Goal: Task Accomplishment & Management: Manage account settings

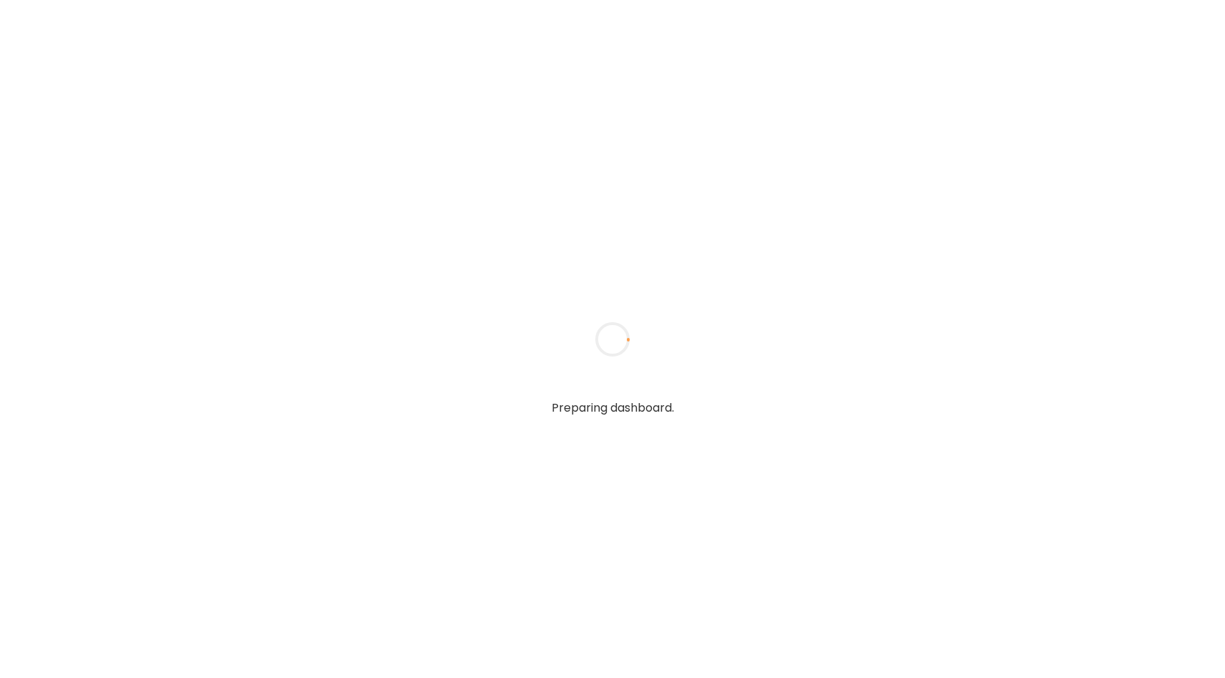
type input "**********"
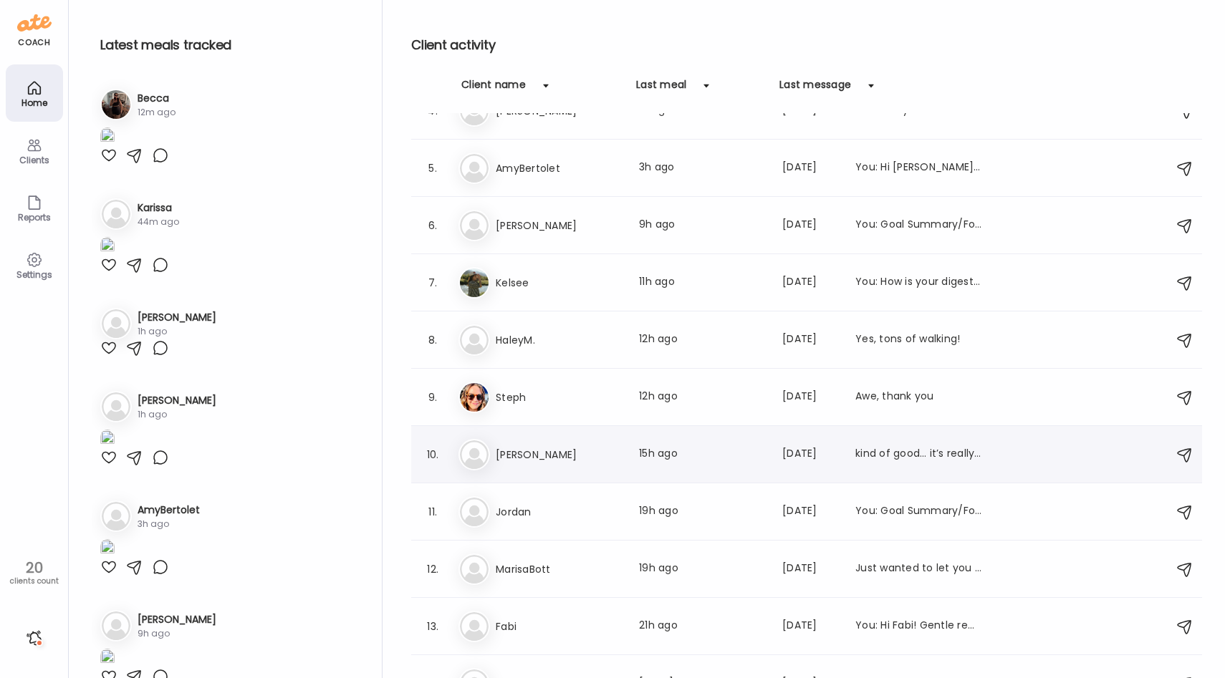
scroll to position [198, 0]
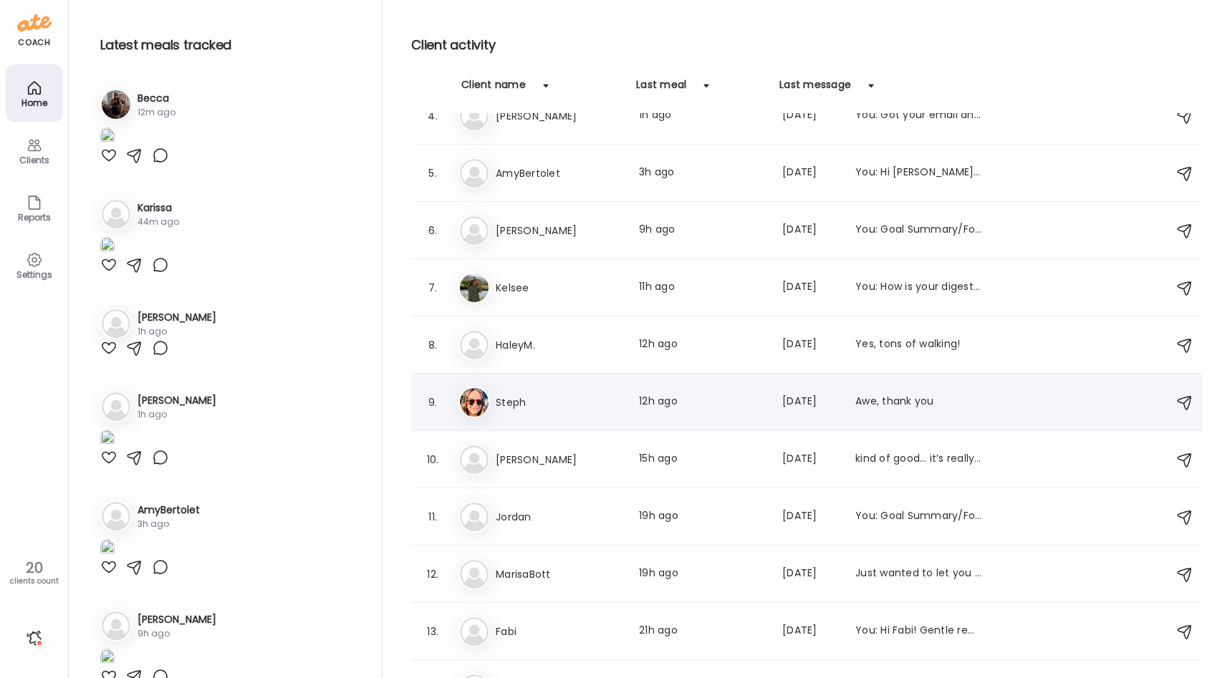
click at [586, 390] on div "St Steph Last meal: 12h ago Last message: [DATE] Awe, thank you" at bounding box center [809, 403] width 701 height 32
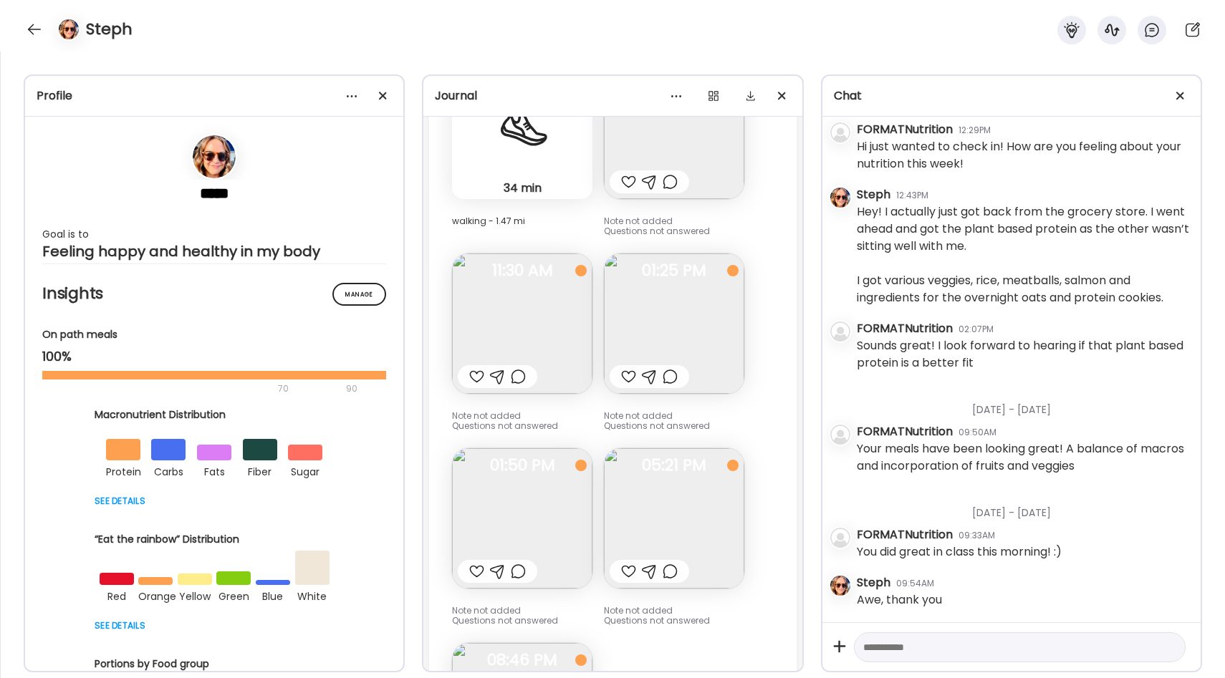
scroll to position [26018, 0]
click at [1177, 92] on div at bounding box center [1180, 96] width 29 height 29
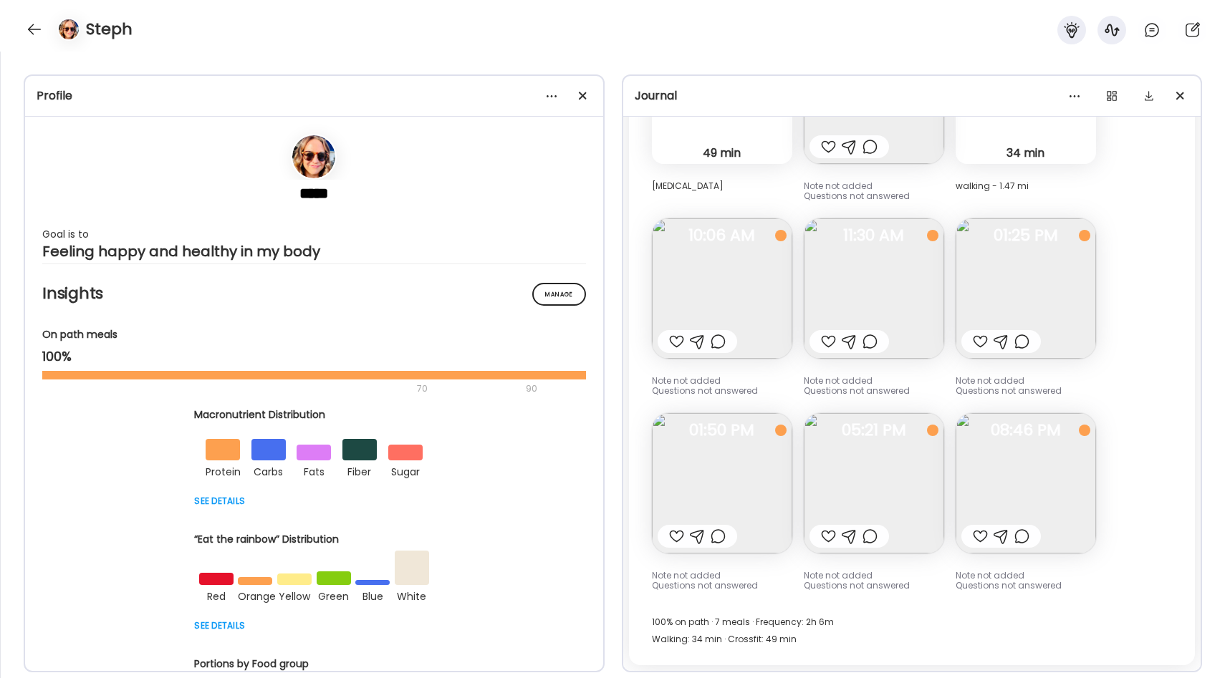
scroll to position [20407, 0]
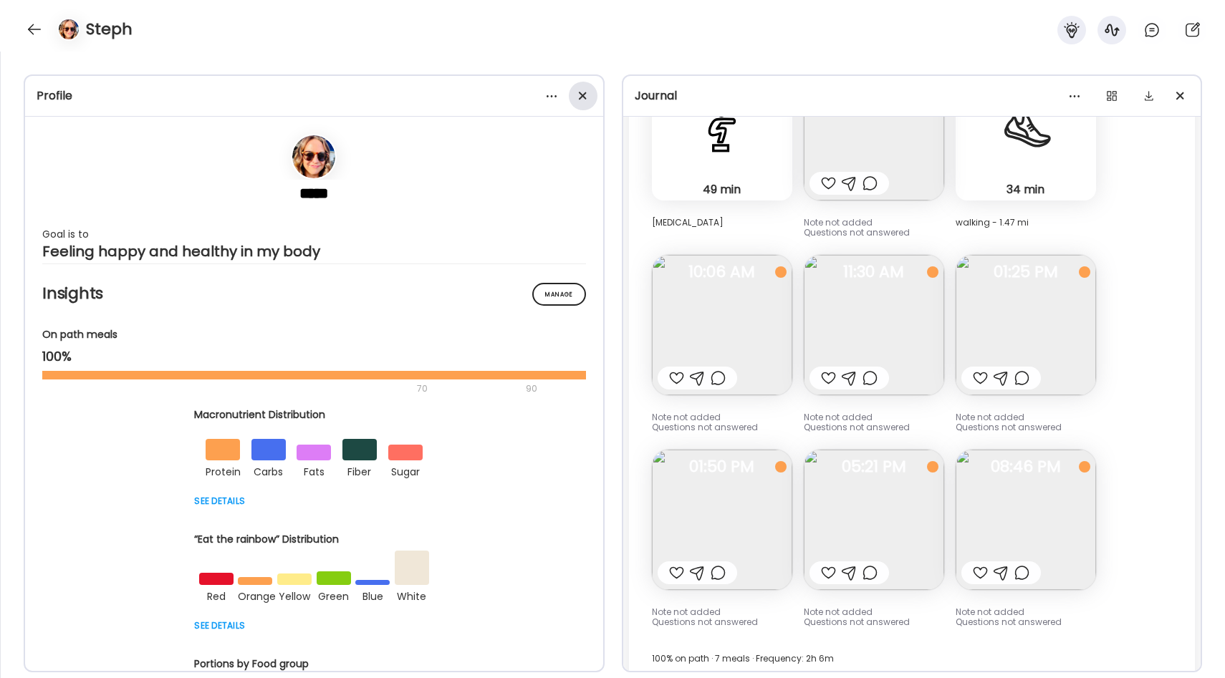
click at [582, 92] on div at bounding box center [583, 96] width 29 height 29
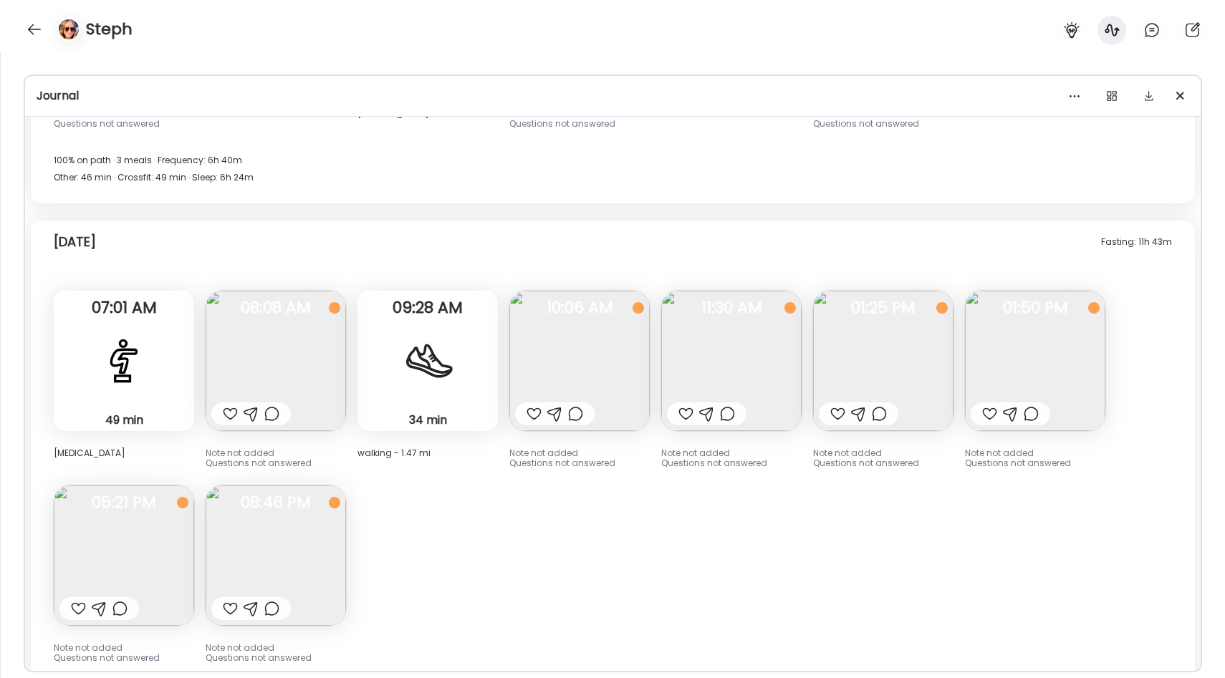
scroll to position [12350, 0]
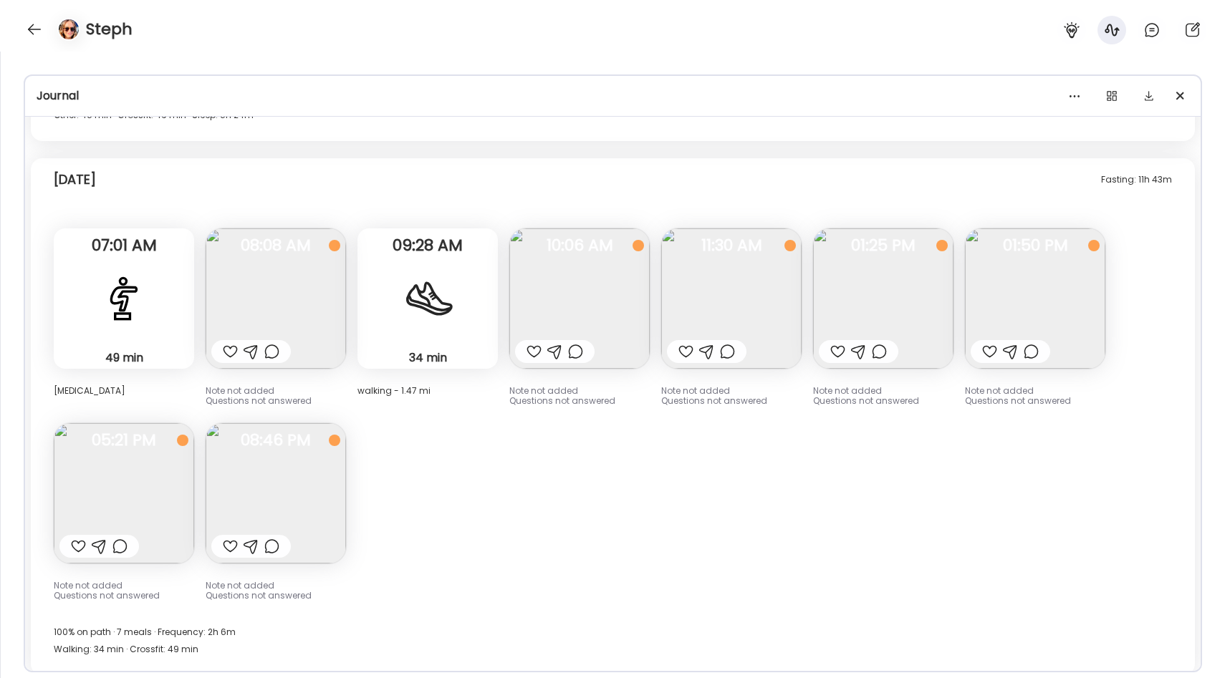
click at [572, 294] on img at bounding box center [579, 299] width 140 height 140
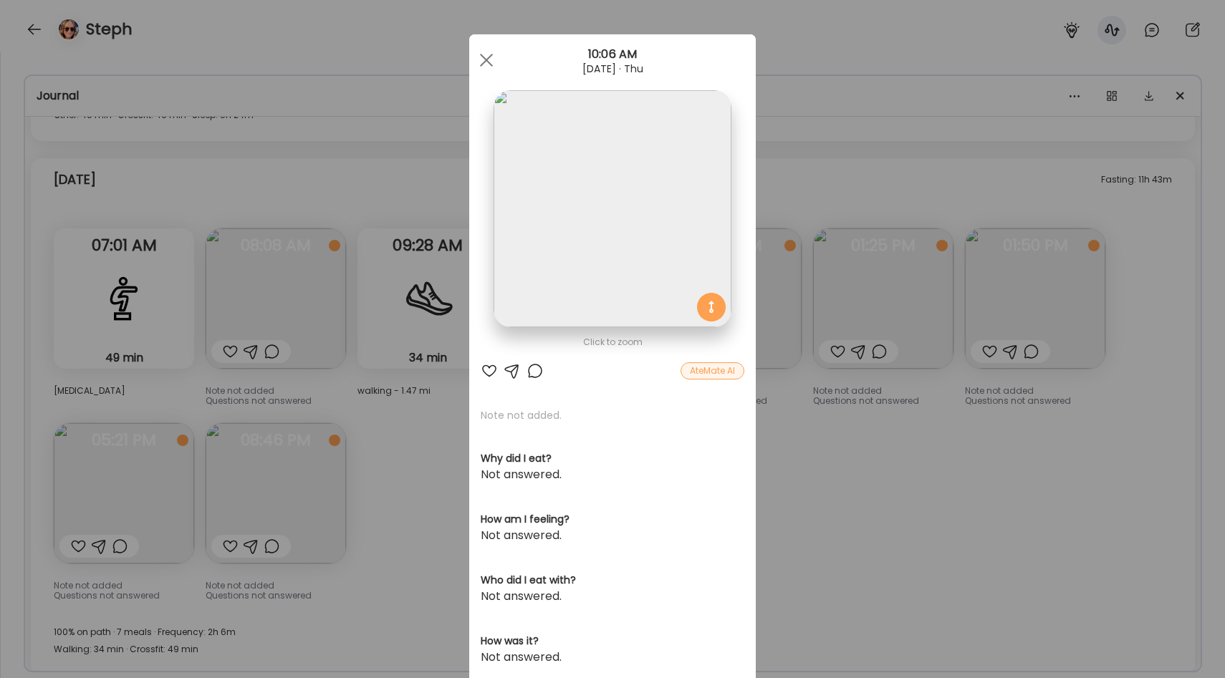
click at [876, 543] on div "Ate Coach Dashboard Wahoo! It’s official Take a moment to set up your Coach Pro…" at bounding box center [612, 339] width 1225 height 678
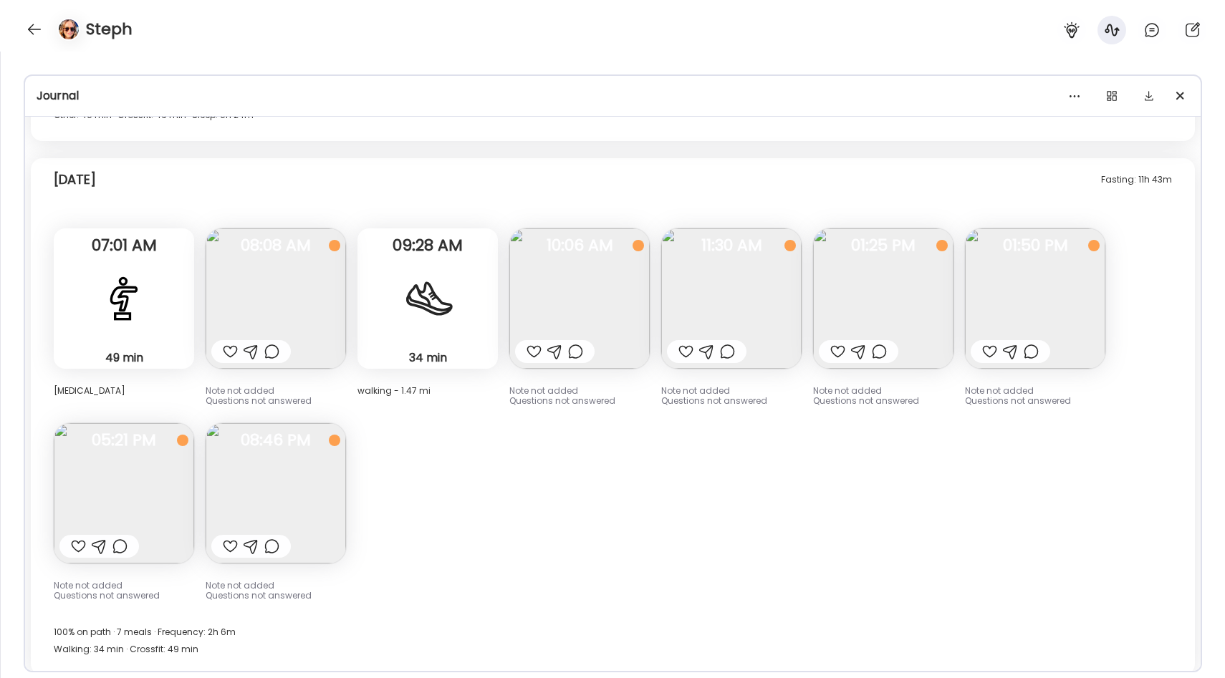
click at [772, 304] on img at bounding box center [731, 299] width 140 height 140
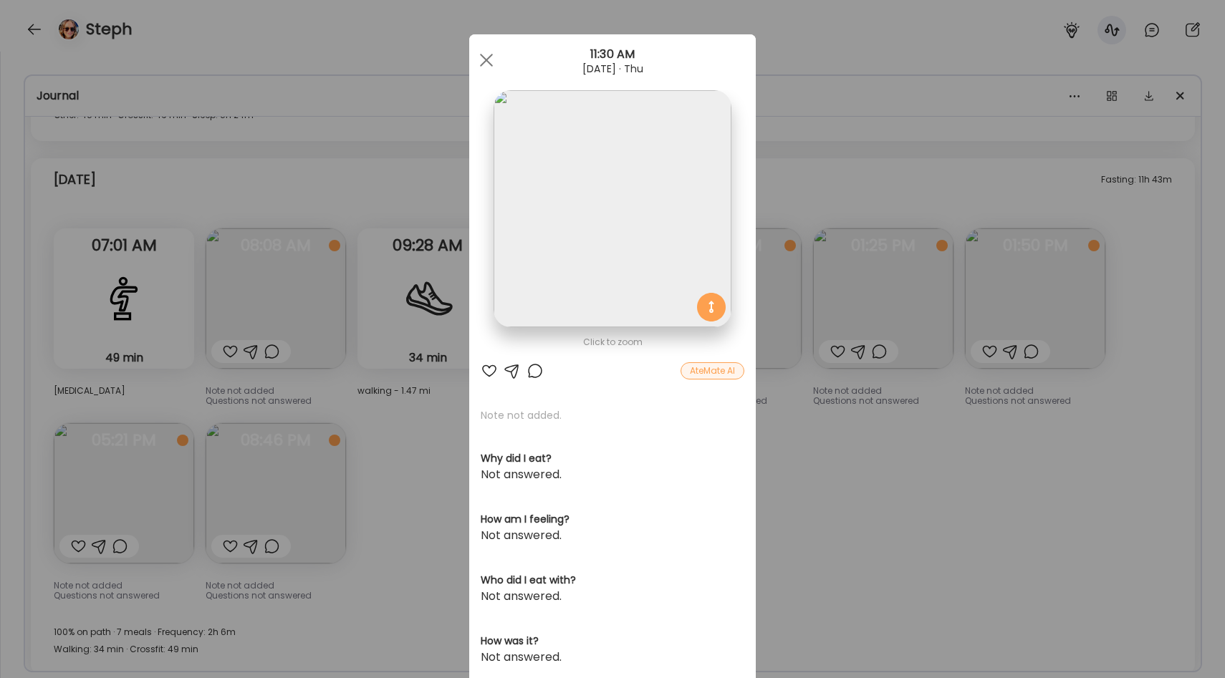
click at [843, 461] on div "Ate Coach Dashboard Wahoo! It’s official Take a moment to set up your Coach Pro…" at bounding box center [612, 339] width 1225 height 678
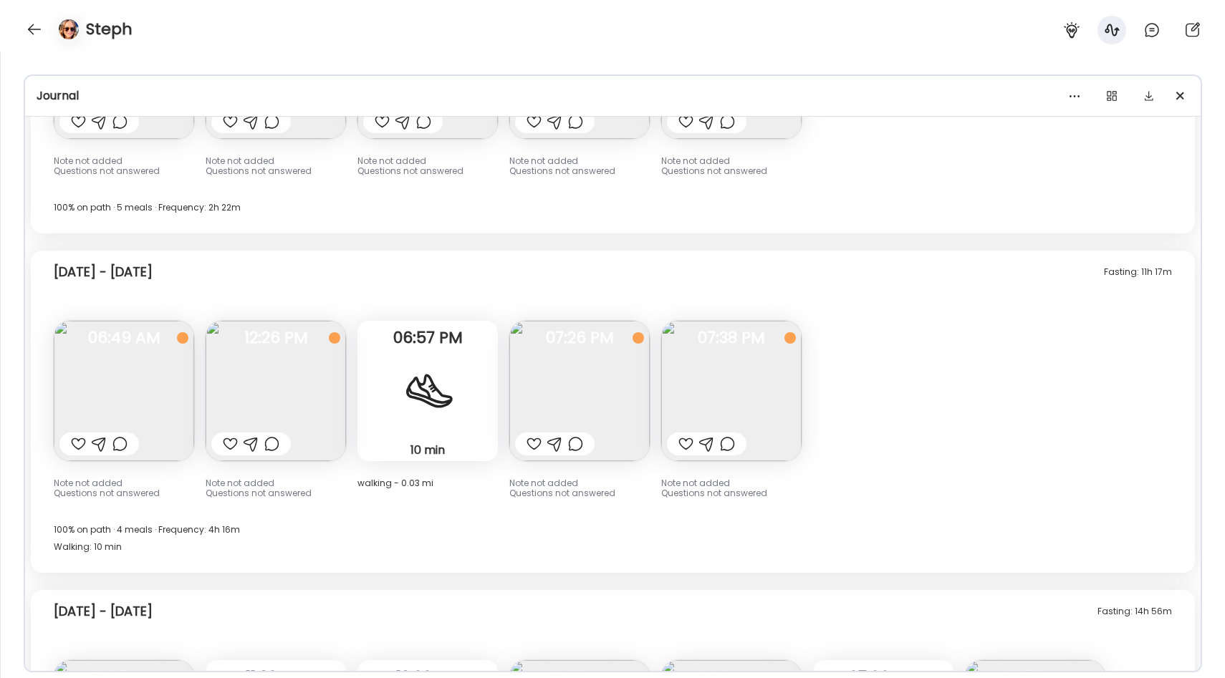
scroll to position [10450, 0]
click at [251, 356] on img at bounding box center [276, 394] width 140 height 140
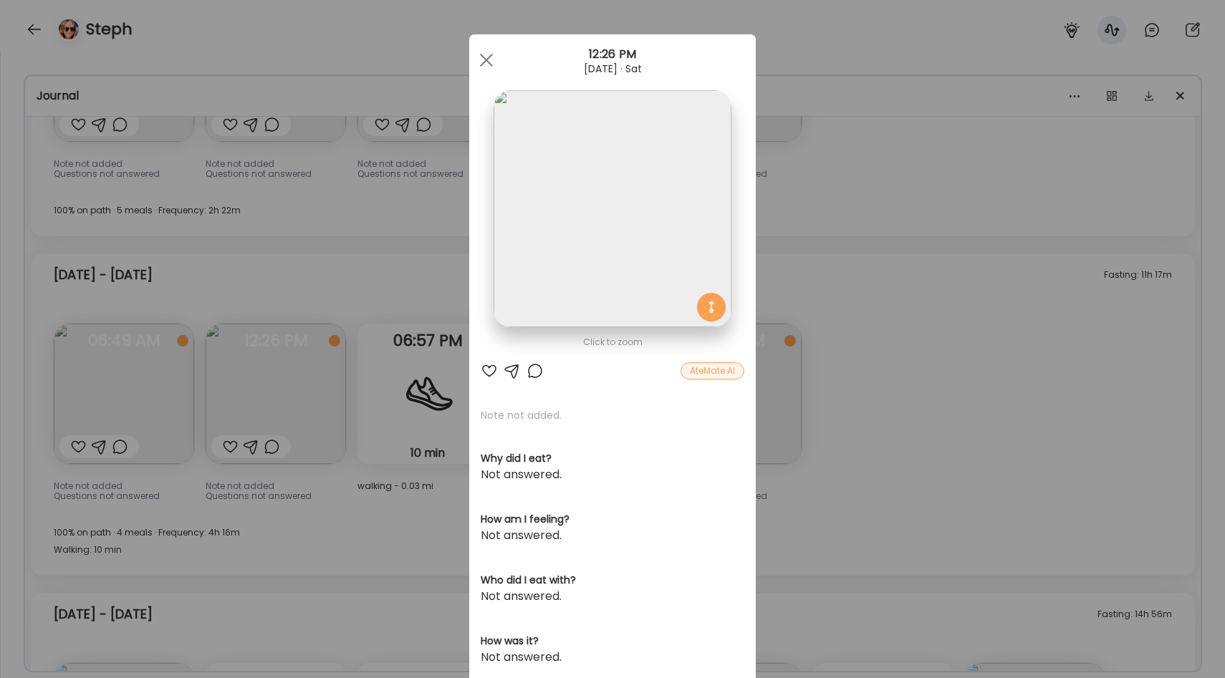
click at [790, 461] on div "Ate Coach Dashboard Wahoo! It’s official Take a moment to set up your Coach Pro…" at bounding box center [612, 339] width 1225 height 678
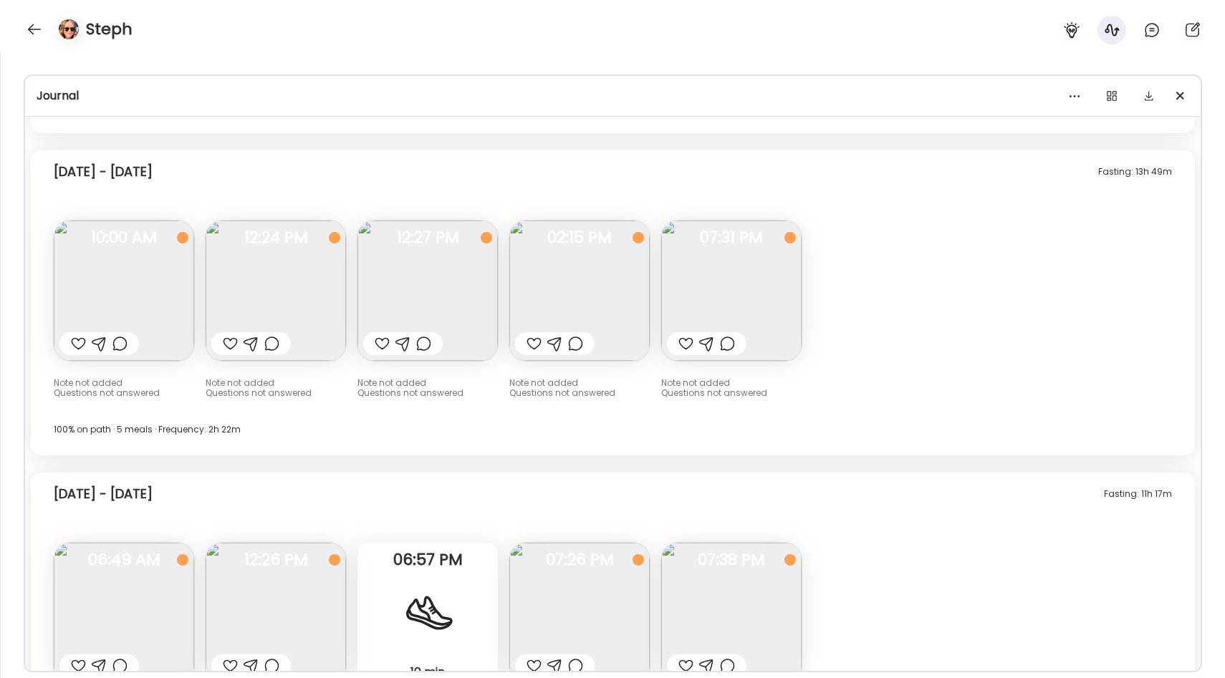
scroll to position [10222, 0]
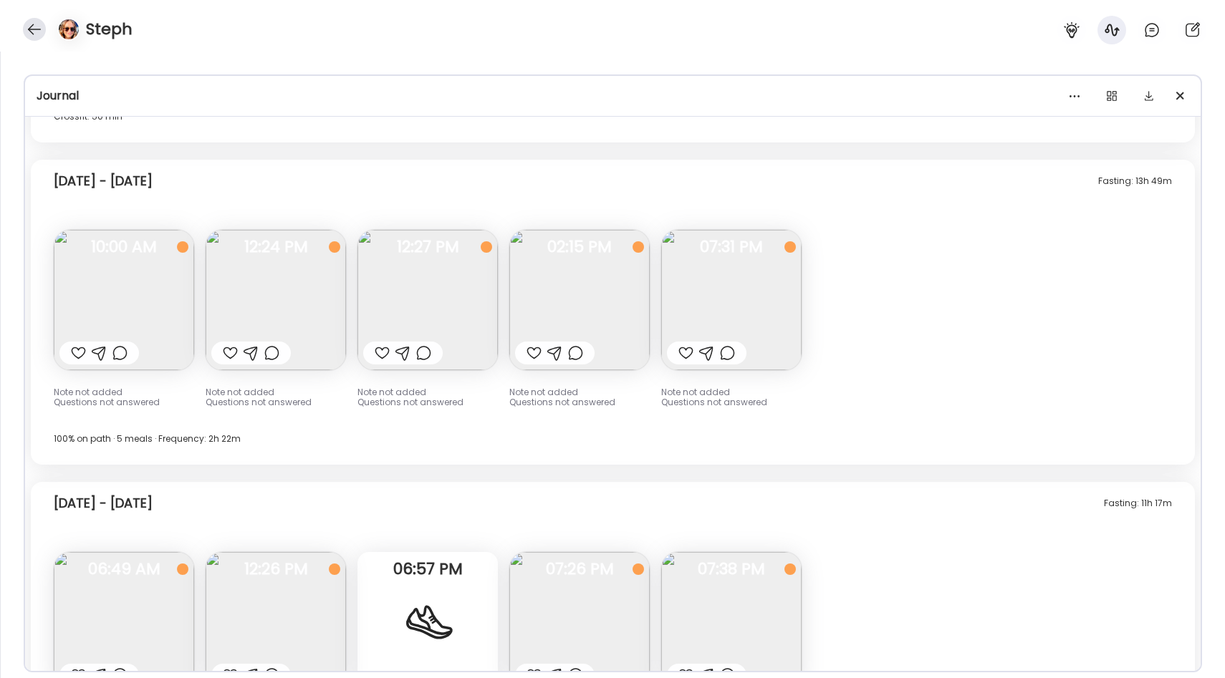
click at [33, 28] on div at bounding box center [34, 29] width 23 height 23
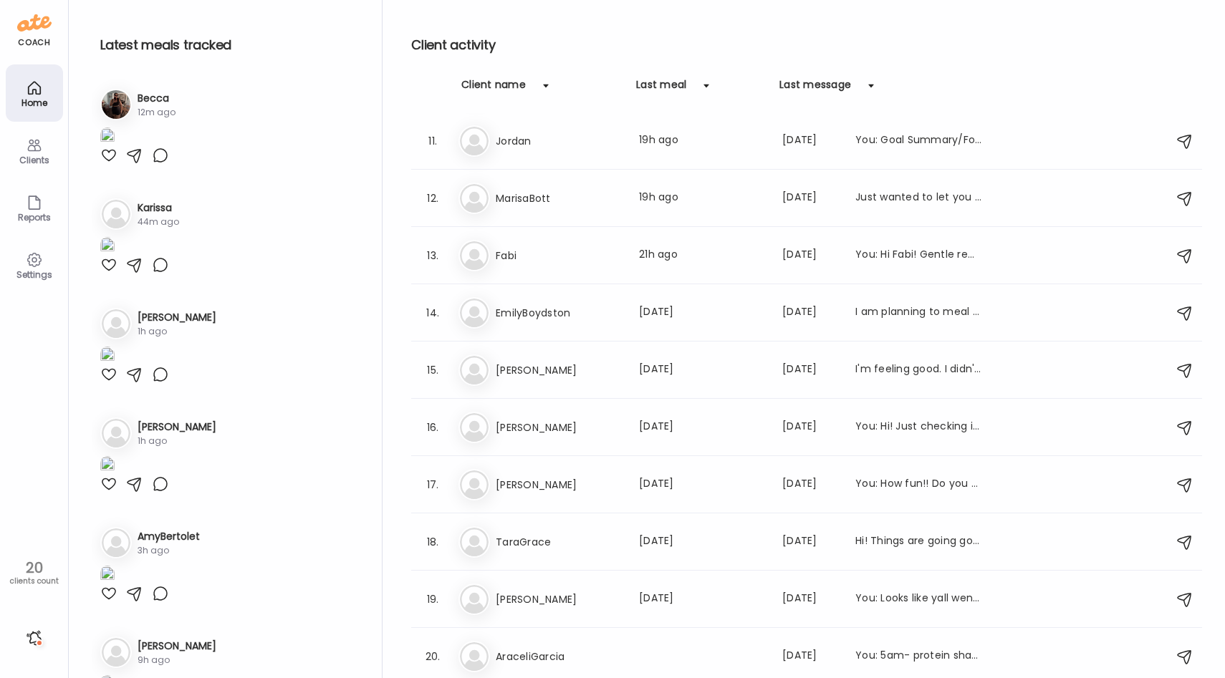
scroll to position [0, 0]
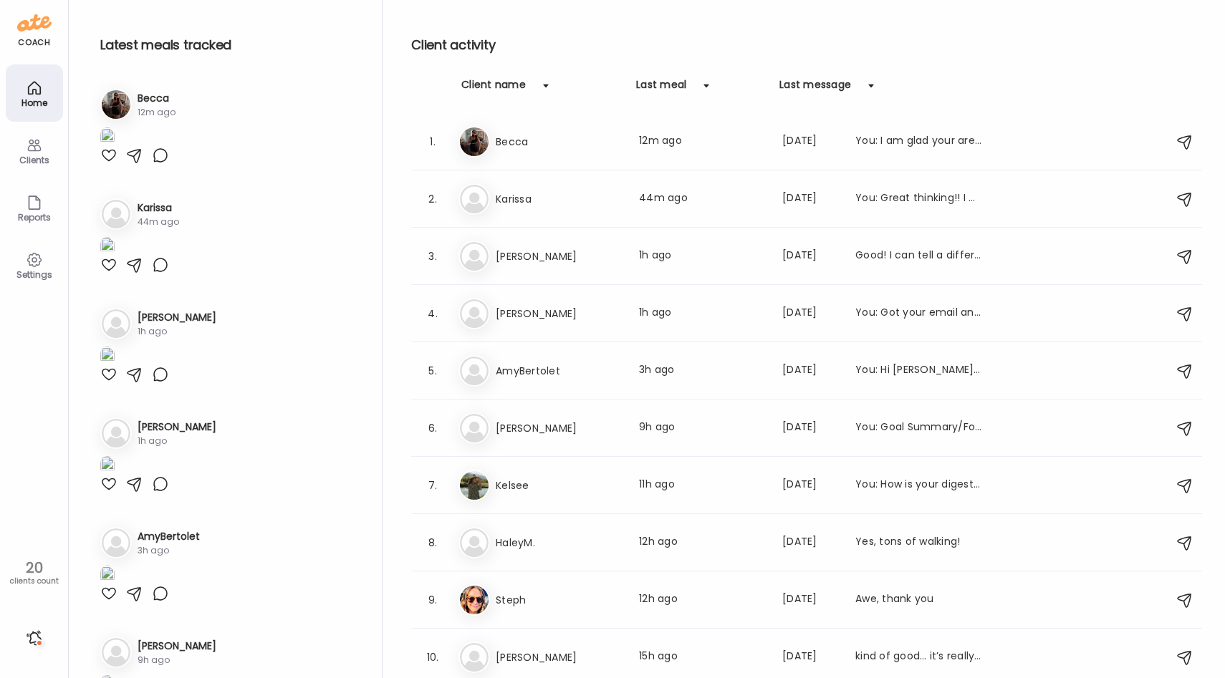
click at [26, 140] on icon at bounding box center [34, 145] width 17 height 17
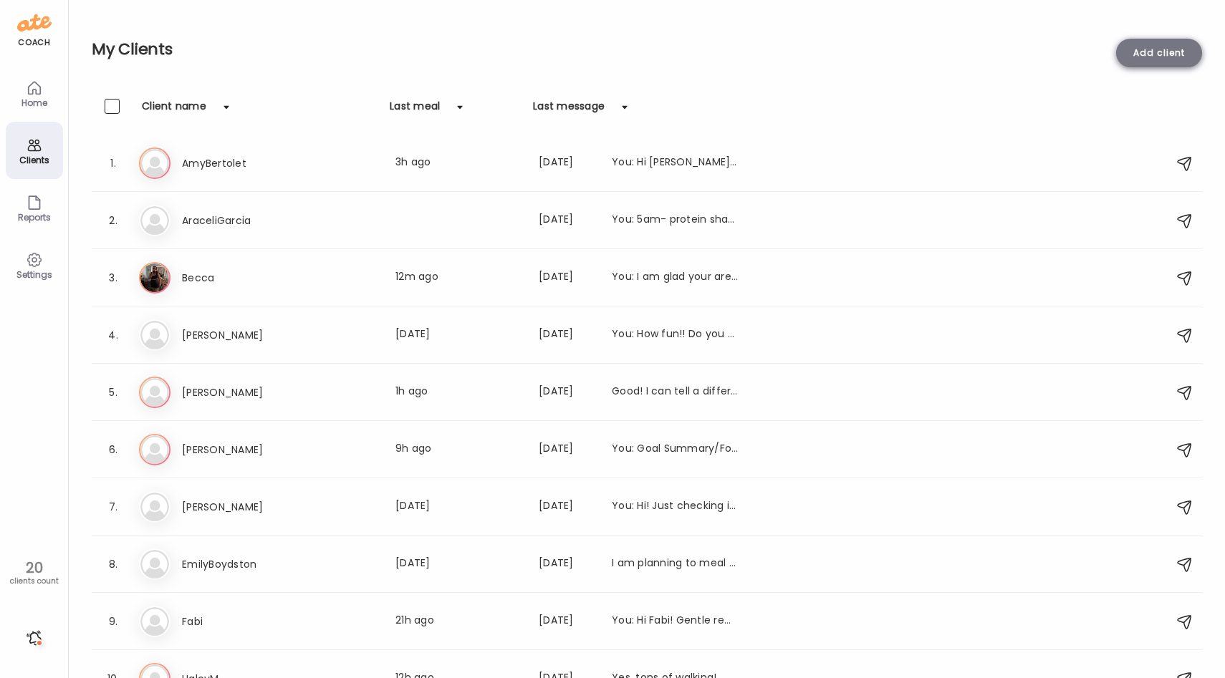
click at [1176, 52] on div "Add client" at bounding box center [1159, 53] width 86 height 29
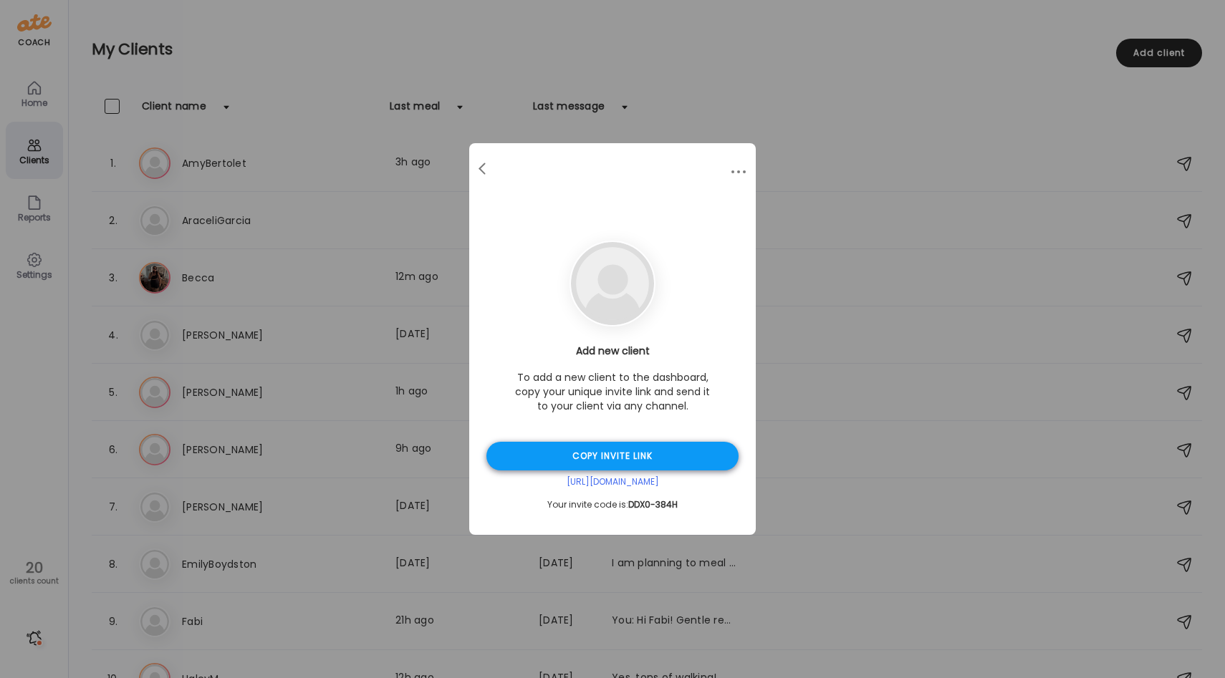
click at [654, 465] on div "Copy invite link" at bounding box center [612, 456] width 252 height 29
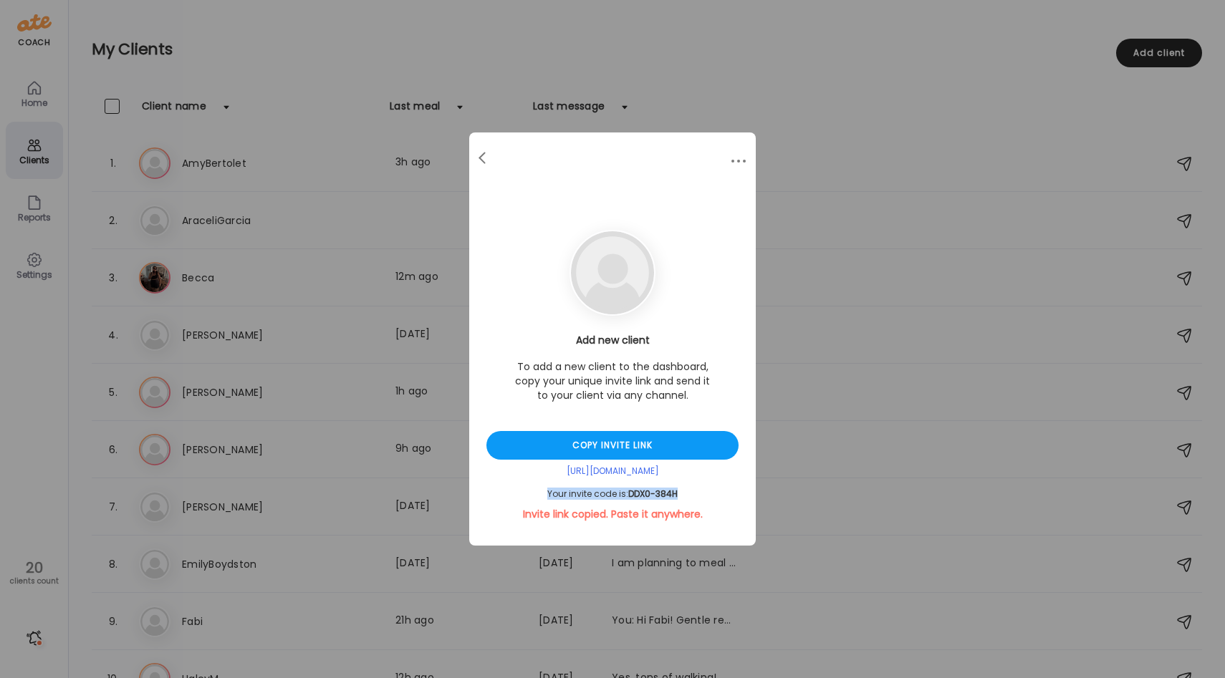
drag, startPoint x: 682, startPoint y: 494, endPoint x: 542, endPoint y: 495, distance: 139.7
click at [542, 495] on div "Your invite code is: DDX0-384H" at bounding box center [612, 494] width 252 height 11
copy div "Your invite code is: DDX0-384H"
click at [671, 497] on span "DDX0-384H" at bounding box center [652, 494] width 49 height 12
click at [484, 159] on div at bounding box center [483, 158] width 29 height 29
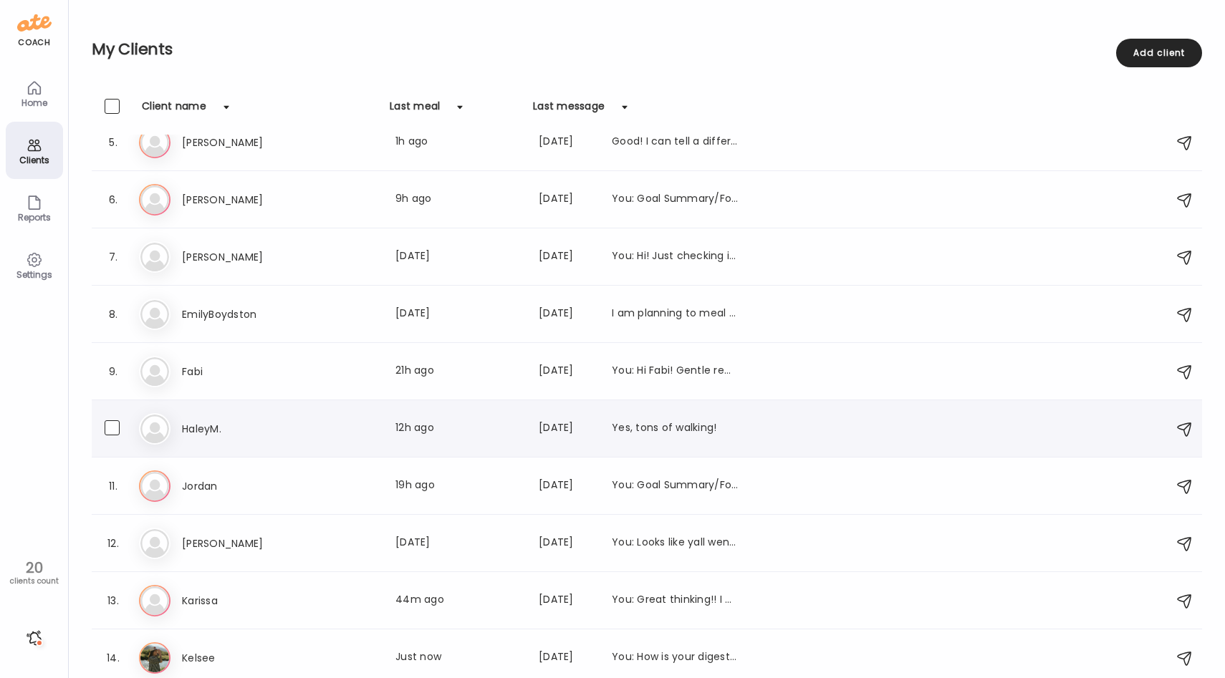
click at [327, 441] on div "Ha HaleyM. Last meal: 12h ago Last message: [DATE] Yes, tons of walking!" at bounding box center [649, 429] width 1020 height 32
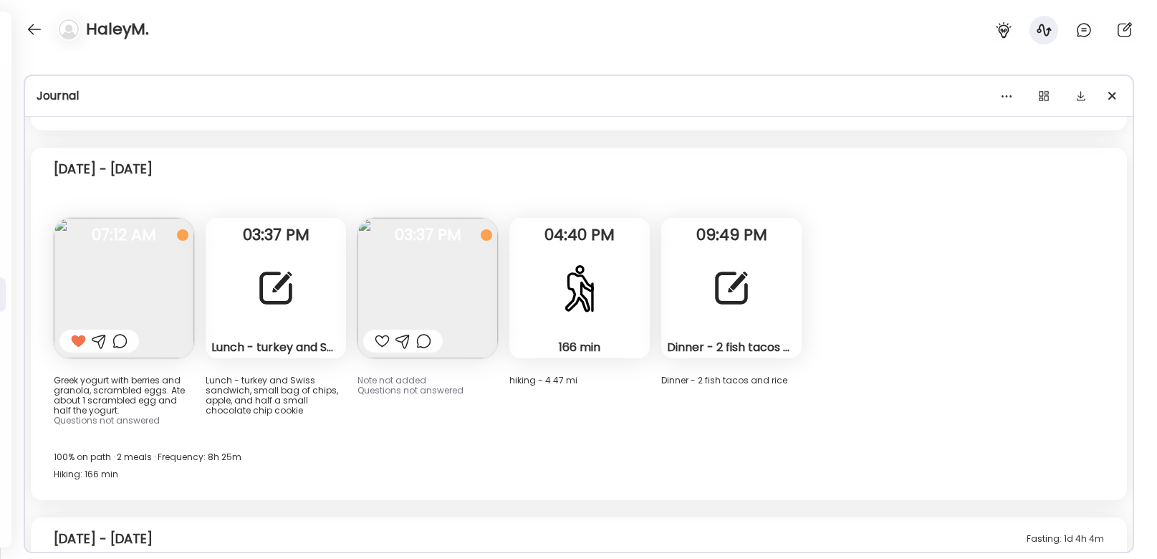
scroll to position [5491, 0]
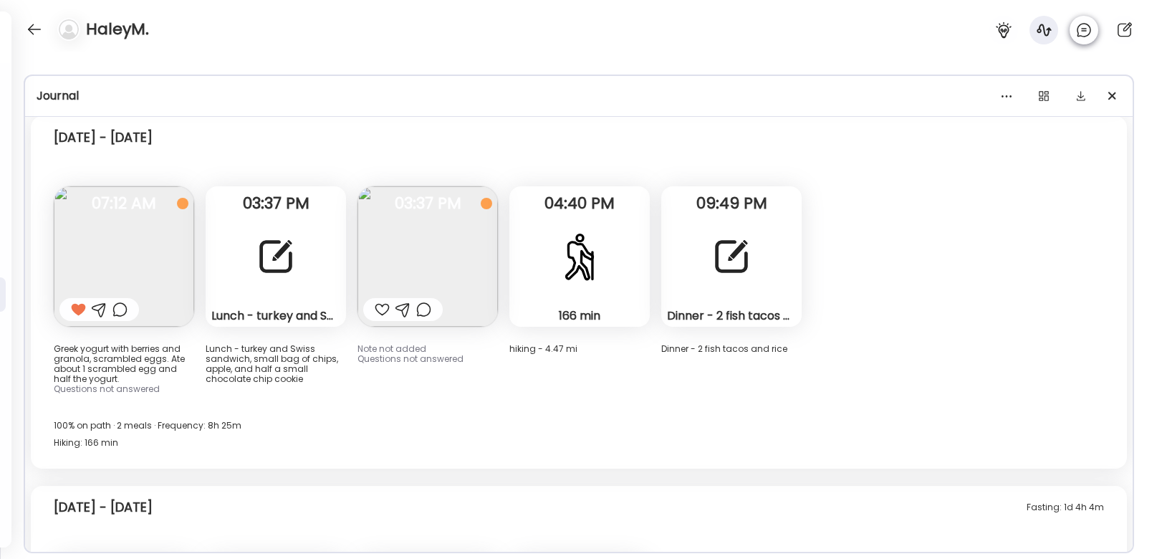
click at [1085, 25] on icon at bounding box center [1083, 29] width 17 height 17
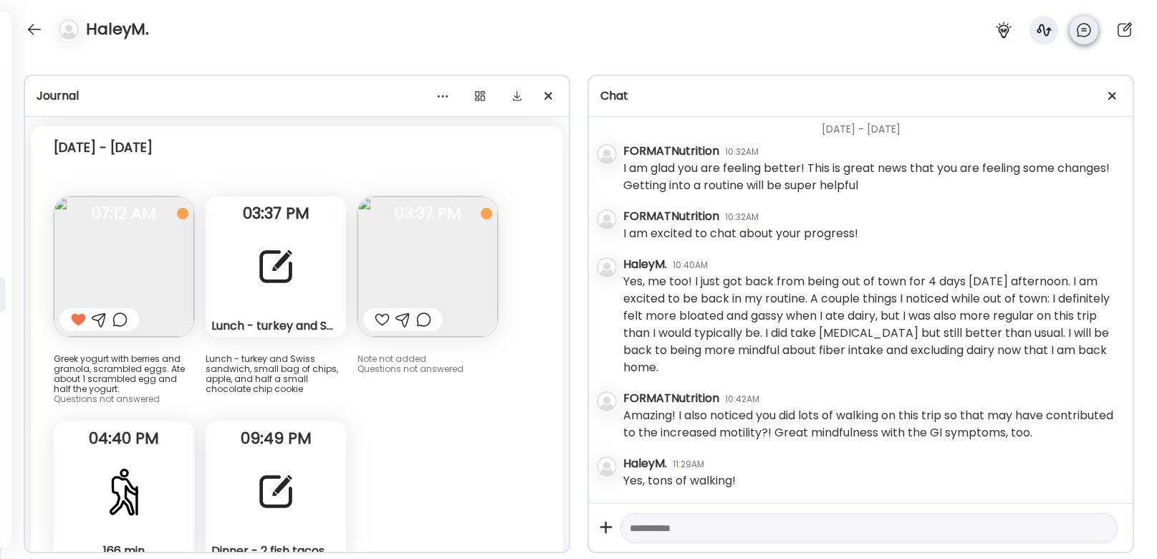
scroll to position [1459, 0]
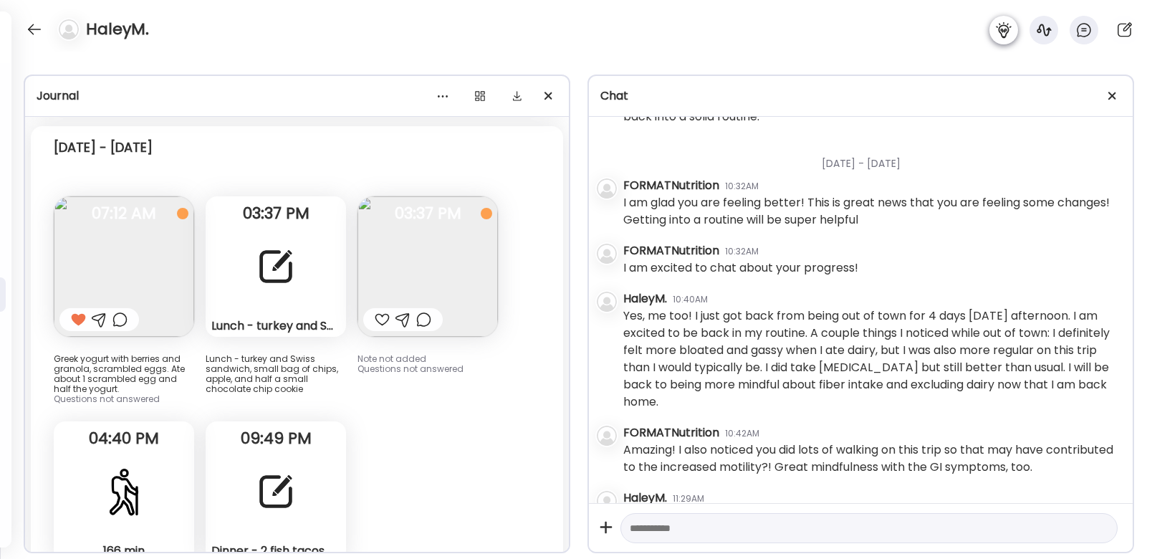
click at [1004, 33] on icon at bounding box center [1003, 29] width 17 height 17
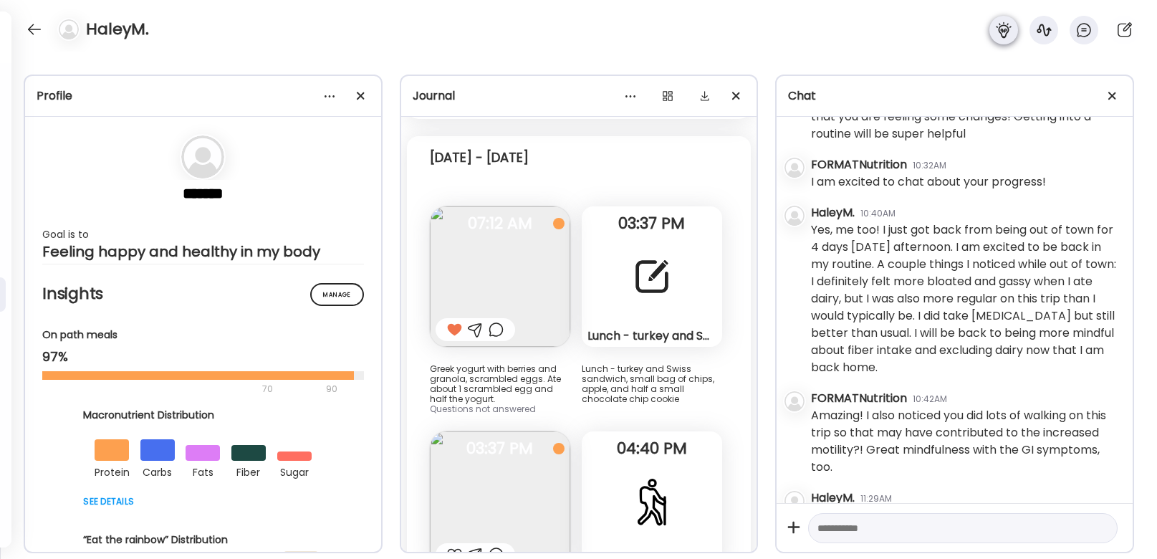
scroll to position [1820, 0]
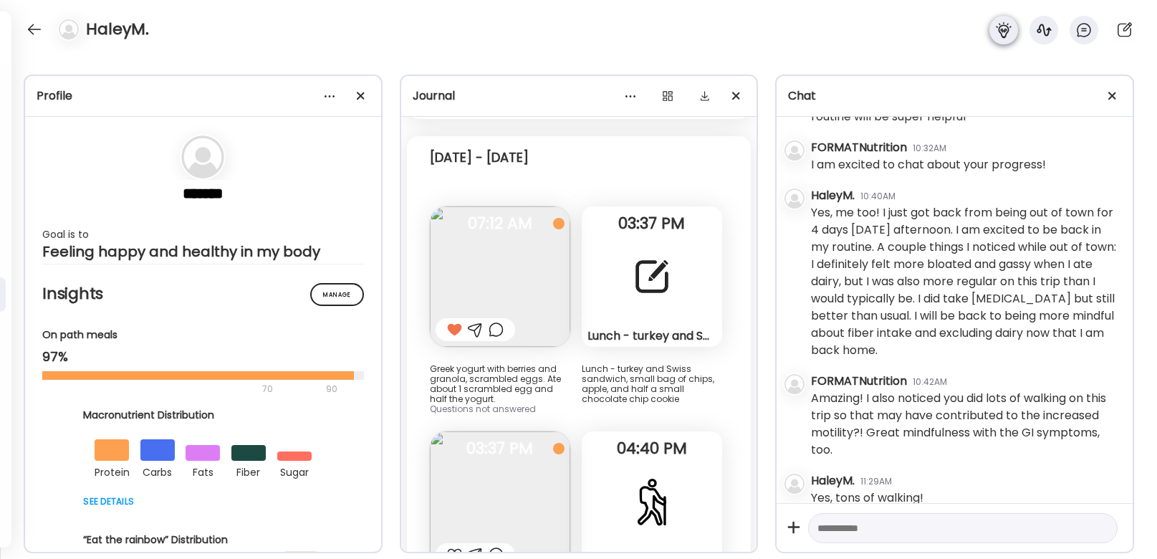
click at [1007, 37] on icon at bounding box center [1003, 29] width 17 height 17
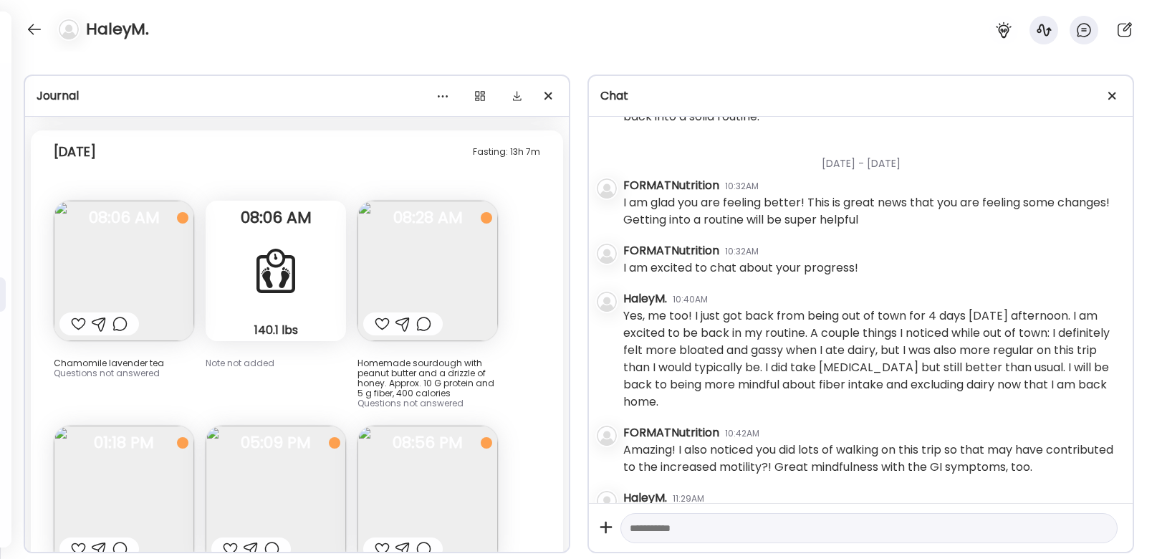
scroll to position [17090, 0]
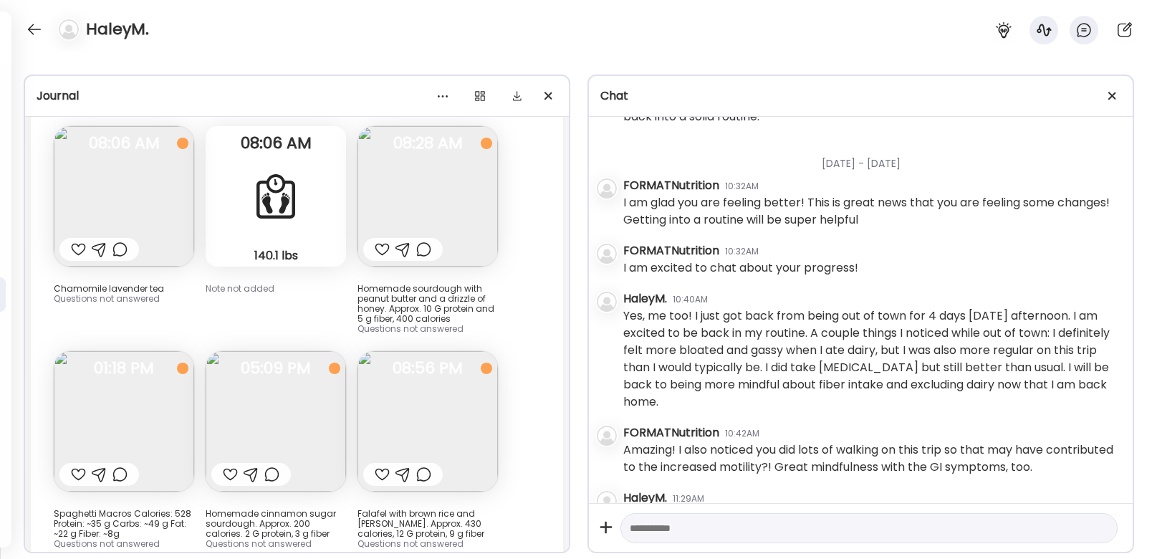
click at [424, 352] on img at bounding box center [427, 421] width 140 height 140
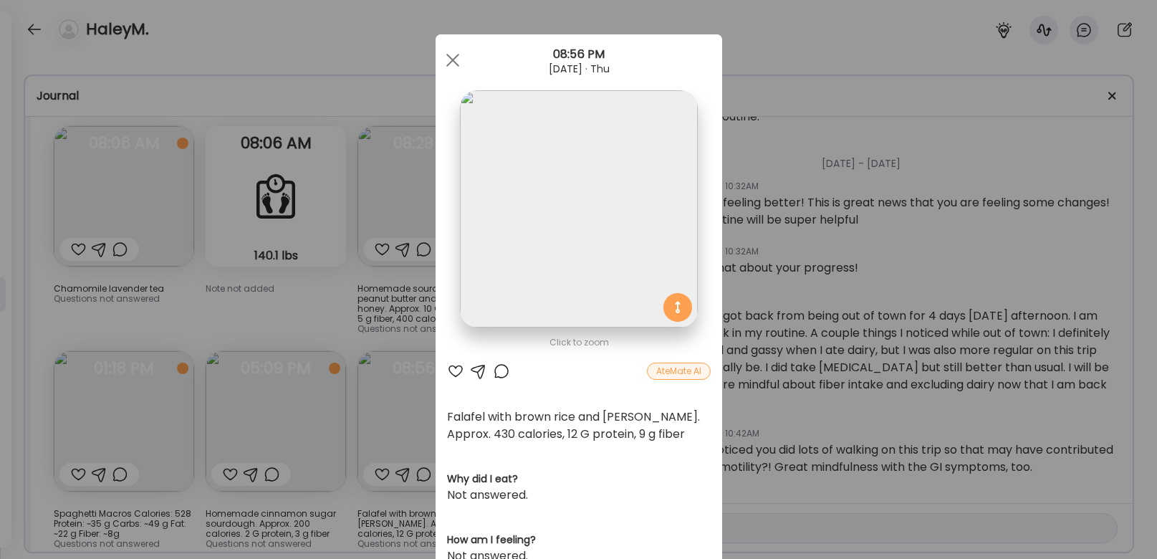
click at [463, 49] on div "08:56 PM" at bounding box center [579, 54] width 287 height 17
click at [461, 54] on div at bounding box center [452, 60] width 29 height 29
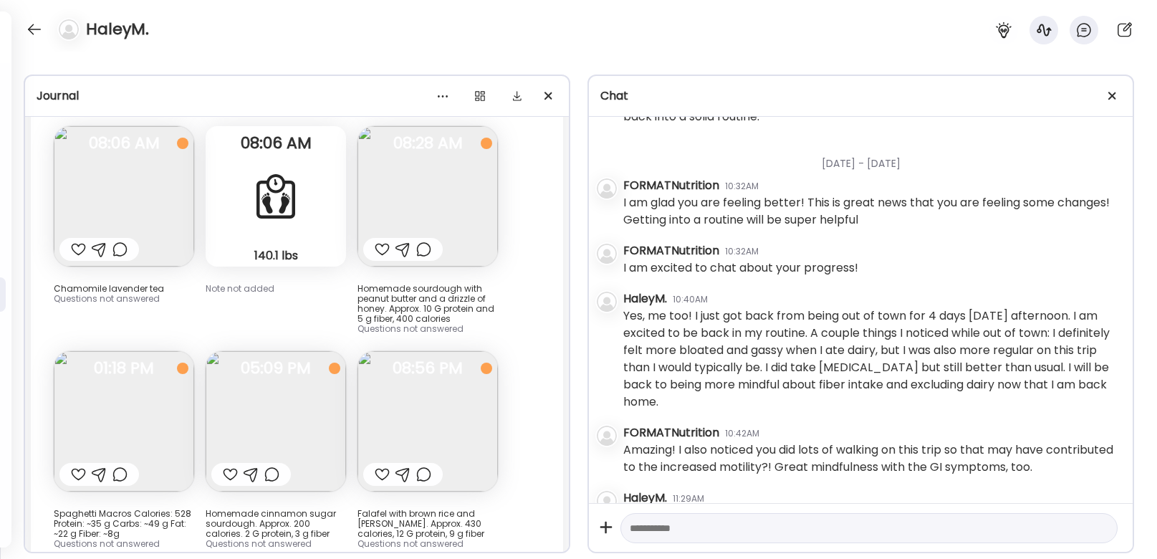
click at [428, 359] on img at bounding box center [427, 421] width 140 height 140
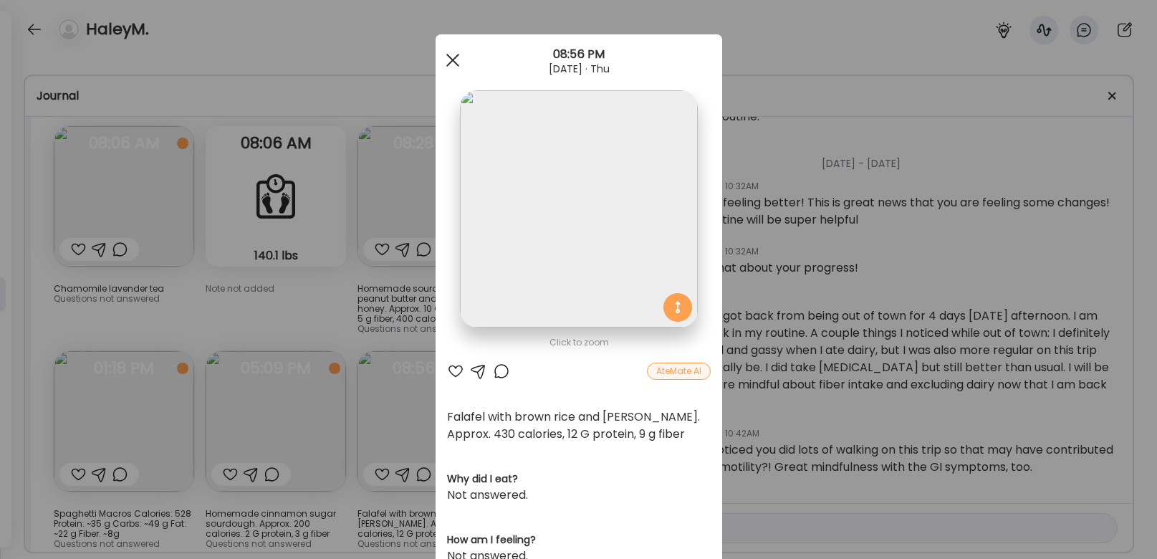
click at [456, 62] on span at bounding box center [452, 60] width 13 height 13
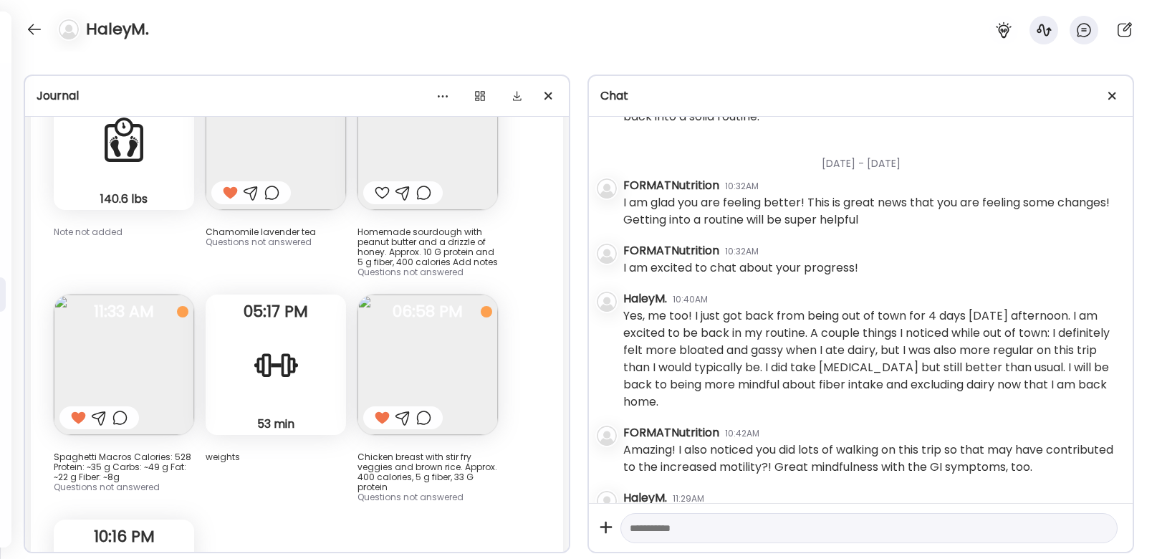
scroll to position [16346, 0]
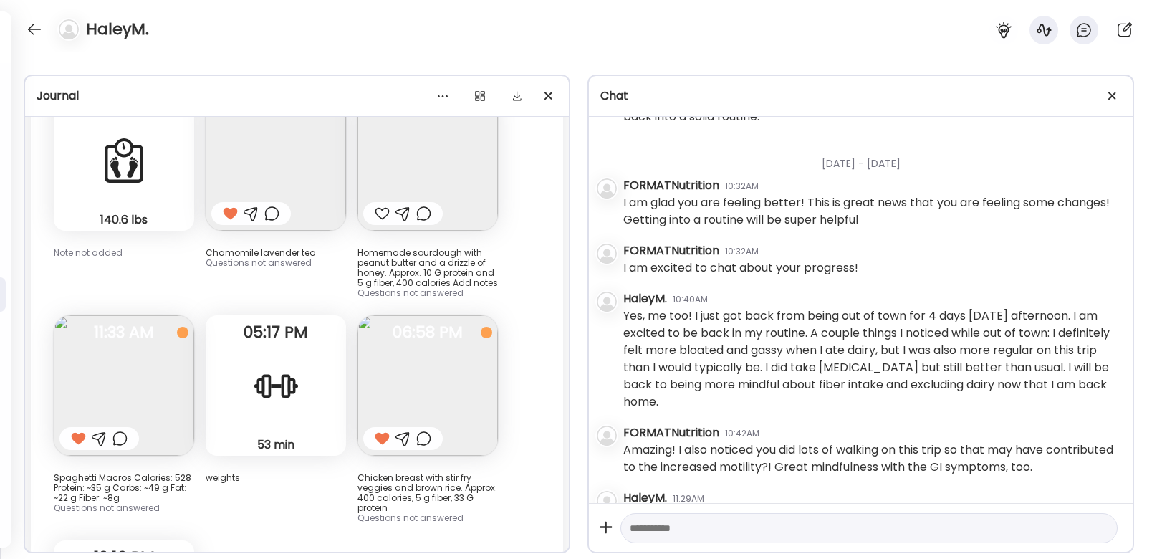
click at [415, 315] on img at bounding box center [427, 385] width 140 height 140
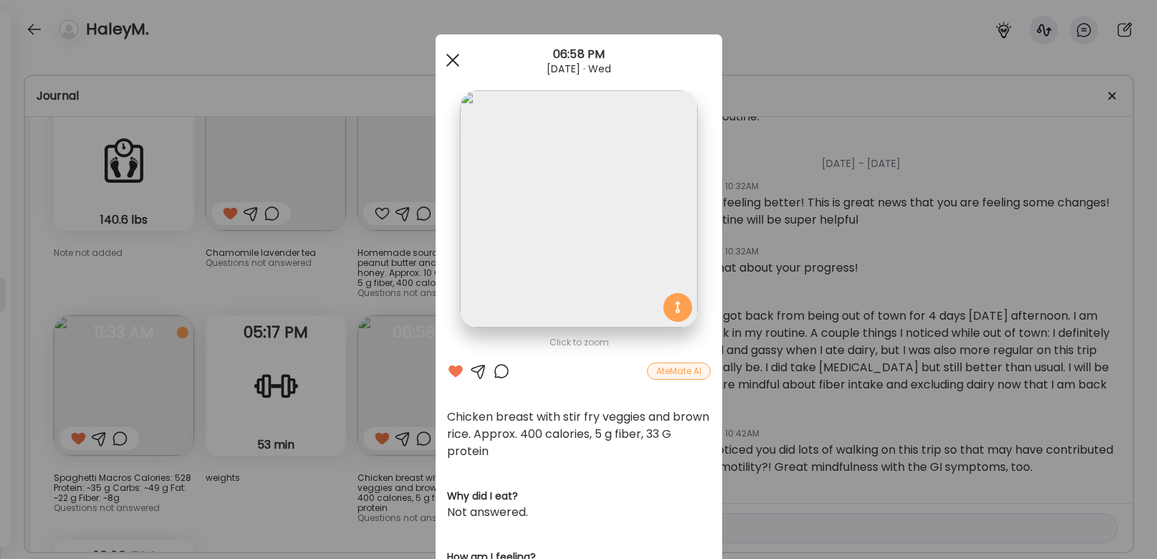
click at [449, 58] on span at bounding box center [452, 60] width 13 height 13
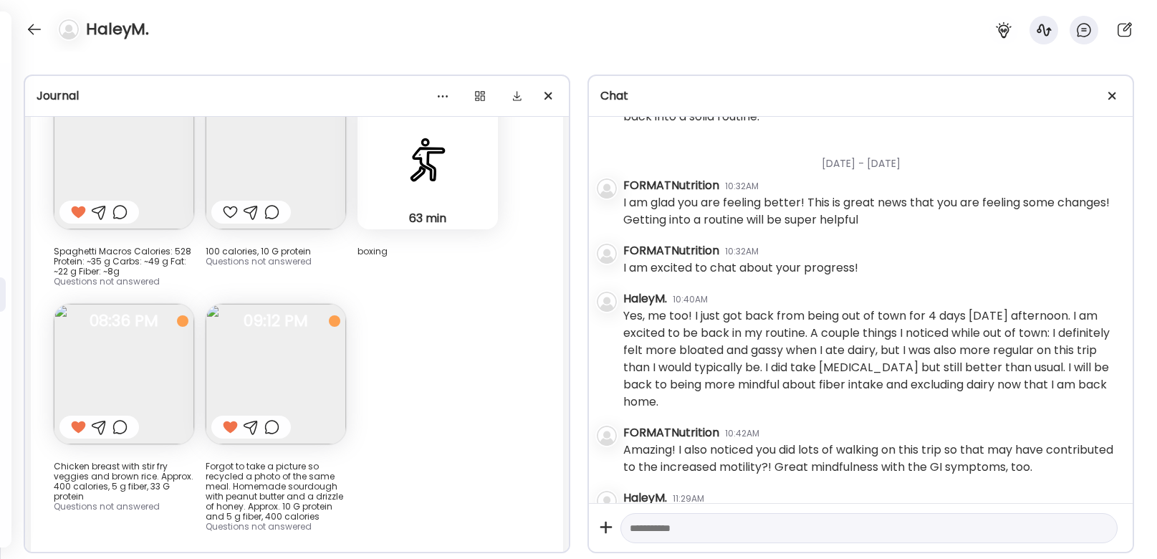
scroll to position [15744, 0]
click at [296, 315] on img at bounding box center [276, 373] width 140 height 140
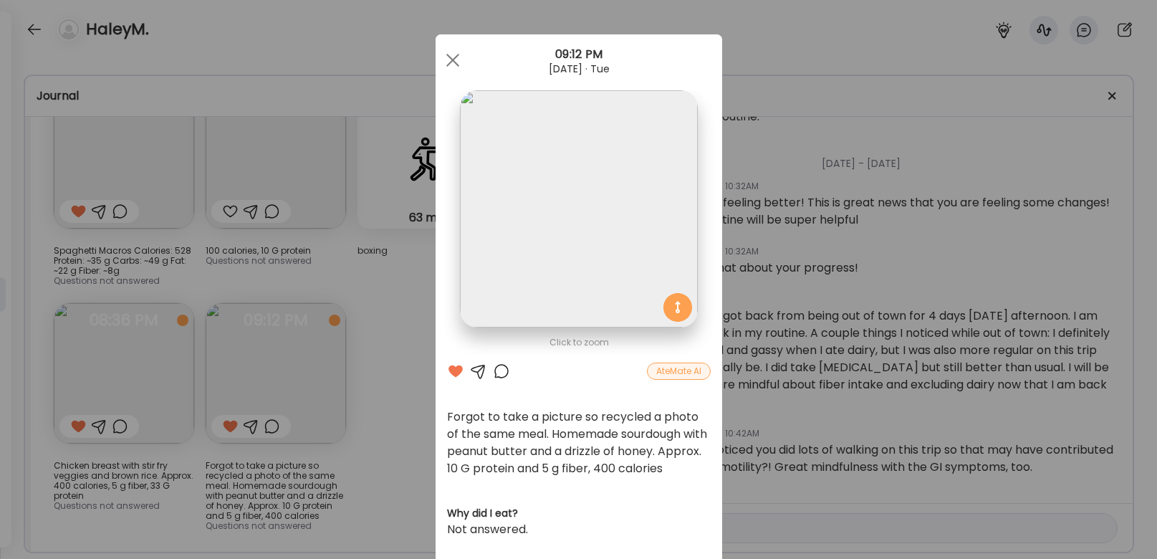
click at [388, 286] on div "Ate Coach Dashboard Wahoo! It’s official Take a moment to set up your Coach Pro…" at bounding box center [578, 279] width 1157 height 559
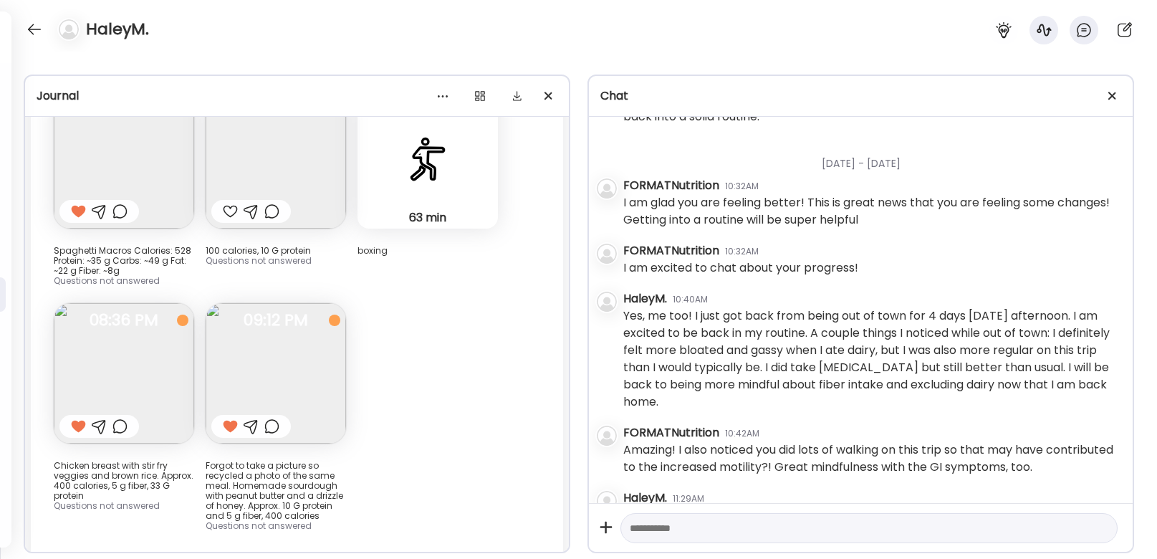
click at [305, 322] on img at bounding box center [276, 373] width 140 height 140
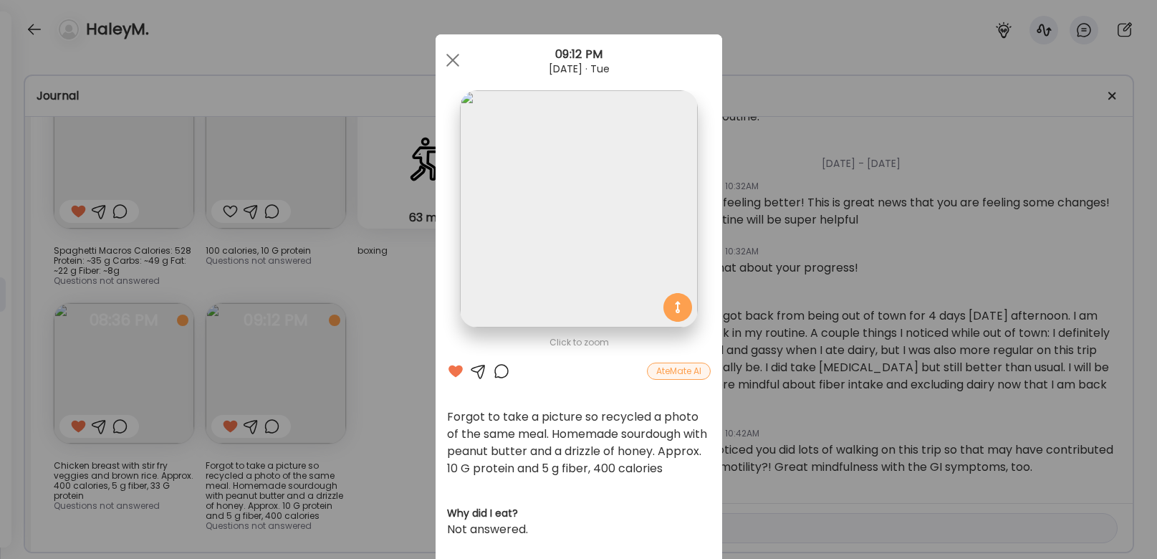
click at [395, 276] on div "Ate Coach Dashboard Wahoo! It’s official Take a moment to set up your Coach Pro…" at bounding box center [578, 279] width 1157 height 559
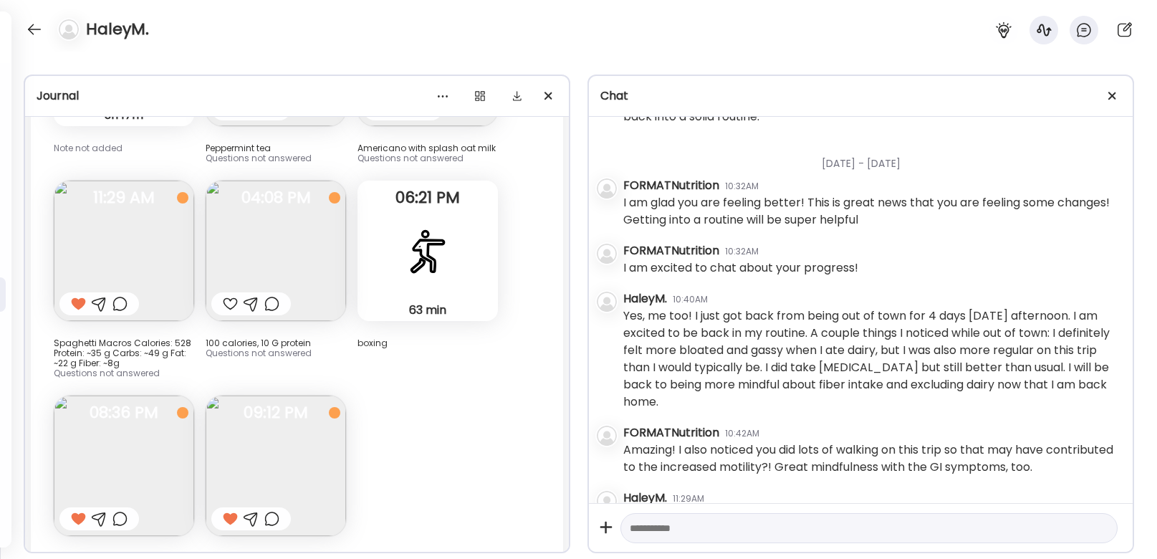
scroll to position [15670, 0]
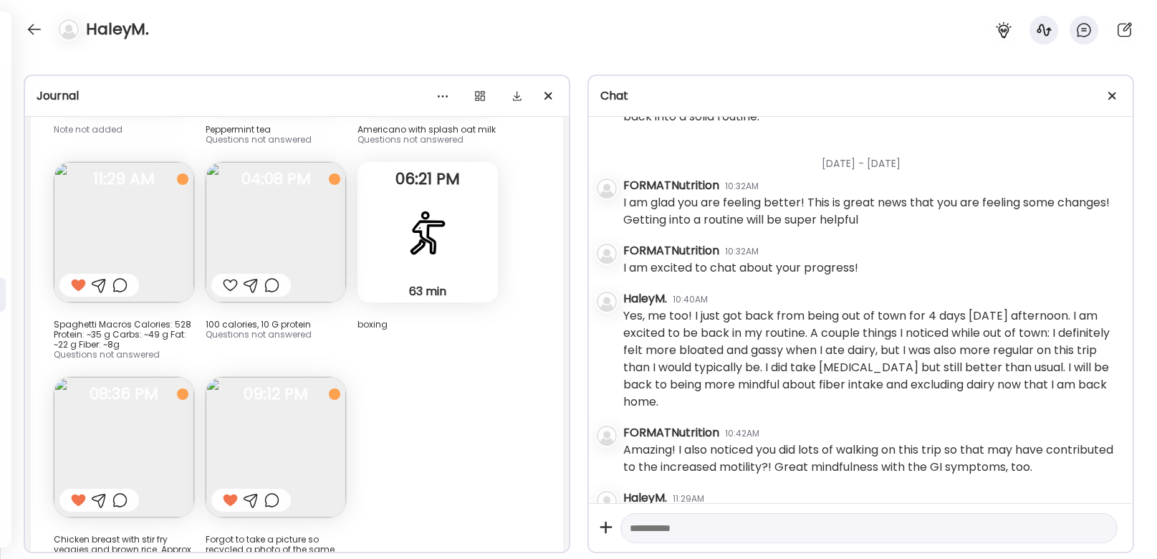
click at [297, 377] on img at bounding box center [276, 447] width 140 height 140
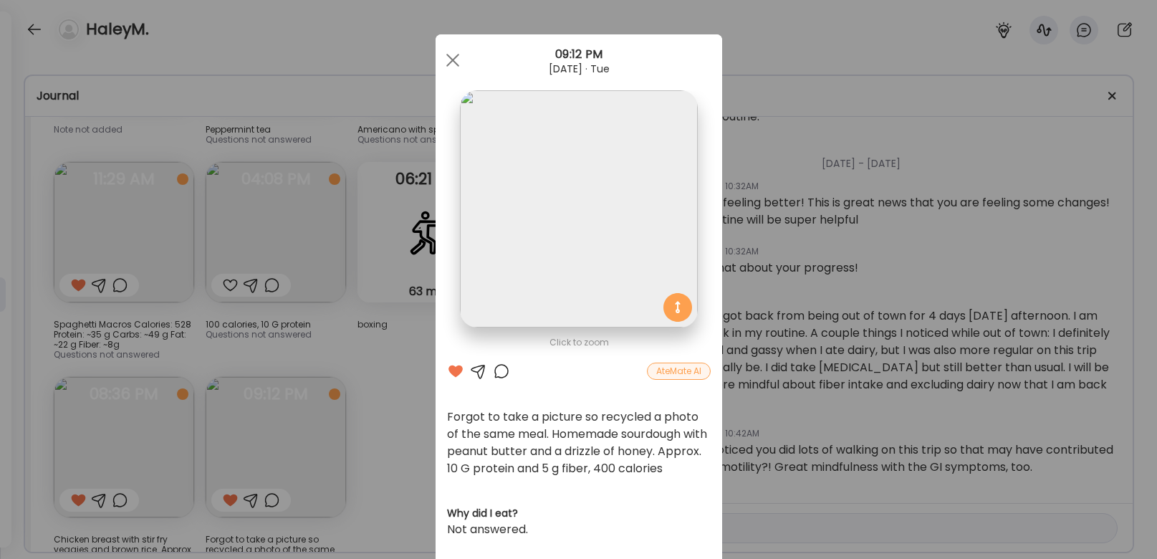
click at [410, 347] on div "Ate Coach Dashboard Wahoo! It’s official Take a moment to set up your Coach Pro…" at bounding box center [578, 279] width 1157 height 559
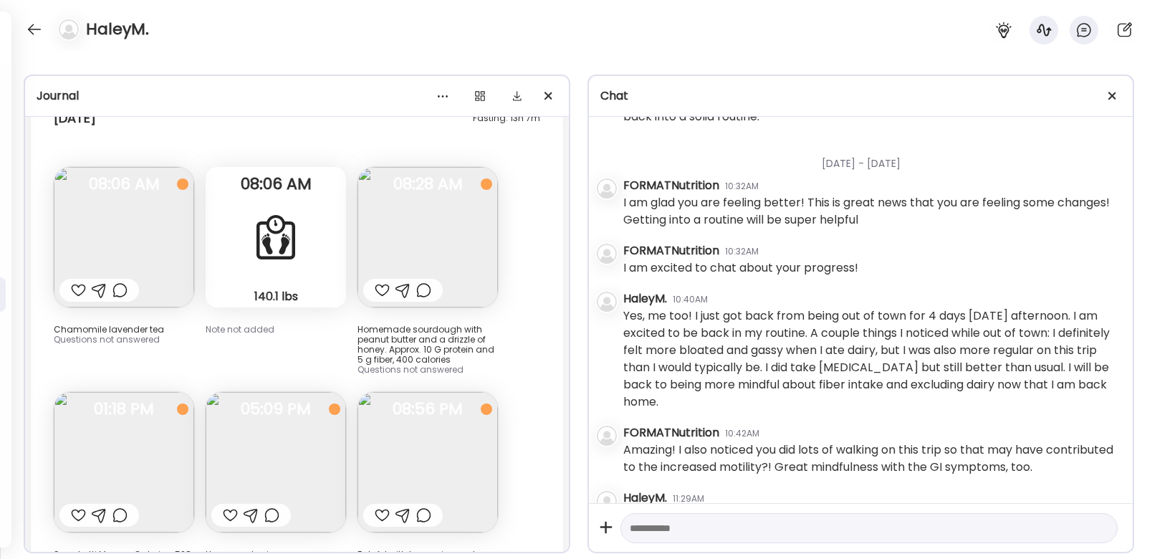
scroll to position [17053, 0]
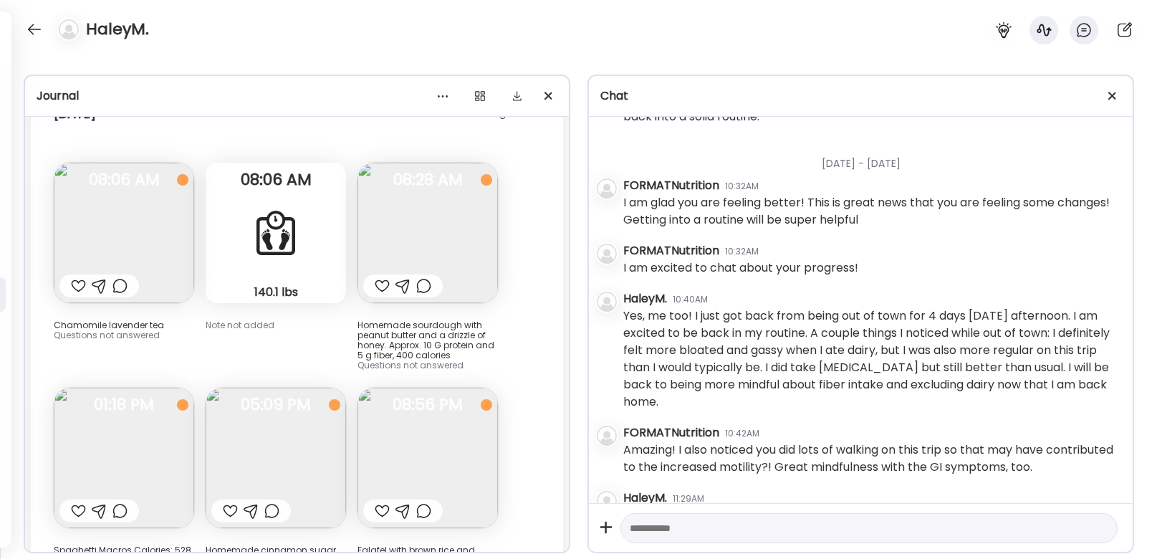
click at [131, 388] on img at bounding box center [124, 458] width 140 height 140
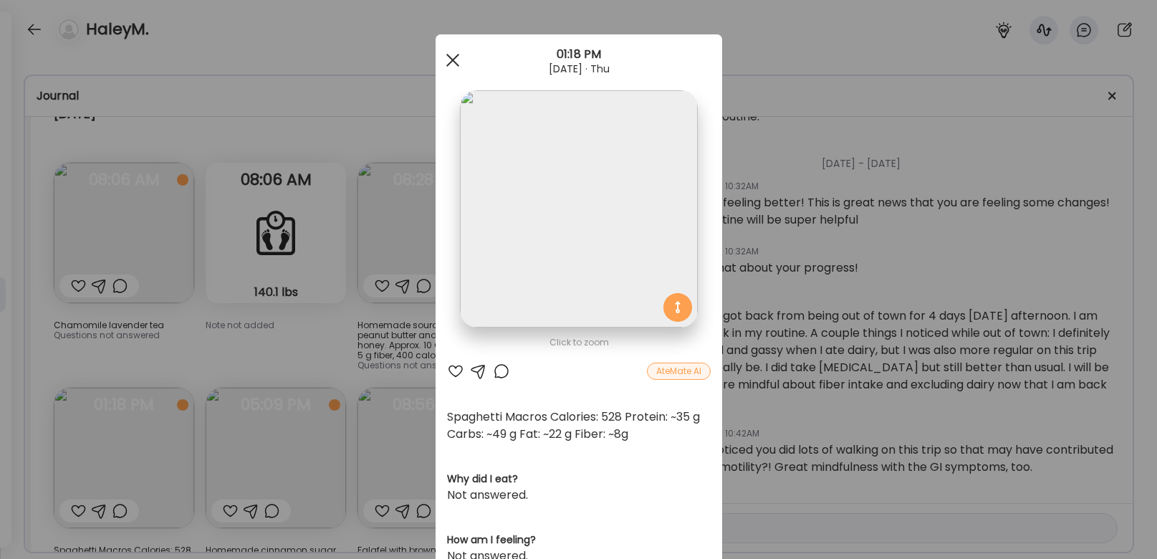
click at [457, 57] on div at bounding box center [452, 60] width 29 height 29
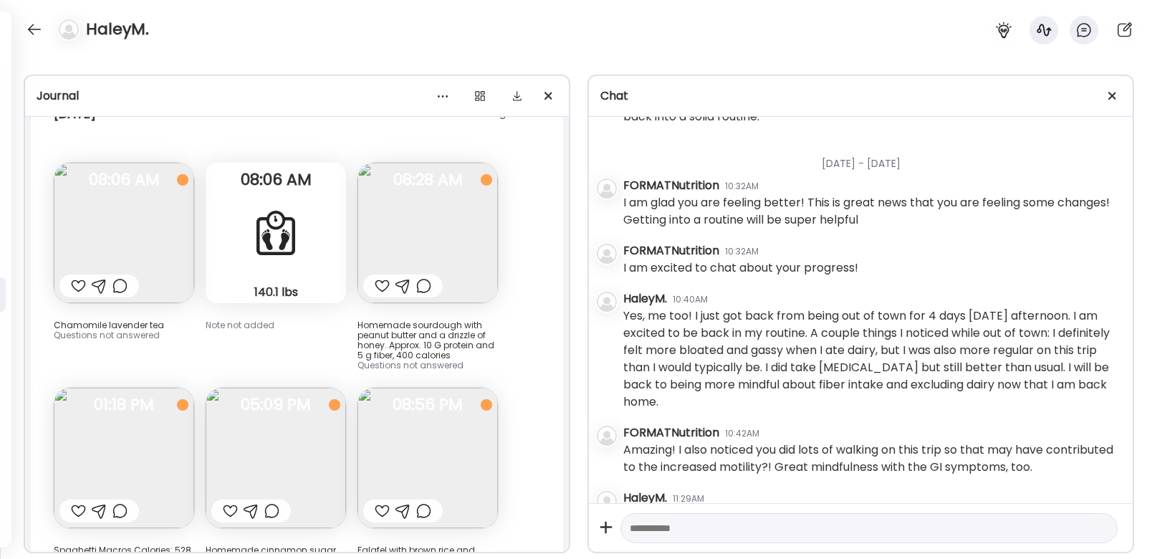
scroll to position [17090, 0]
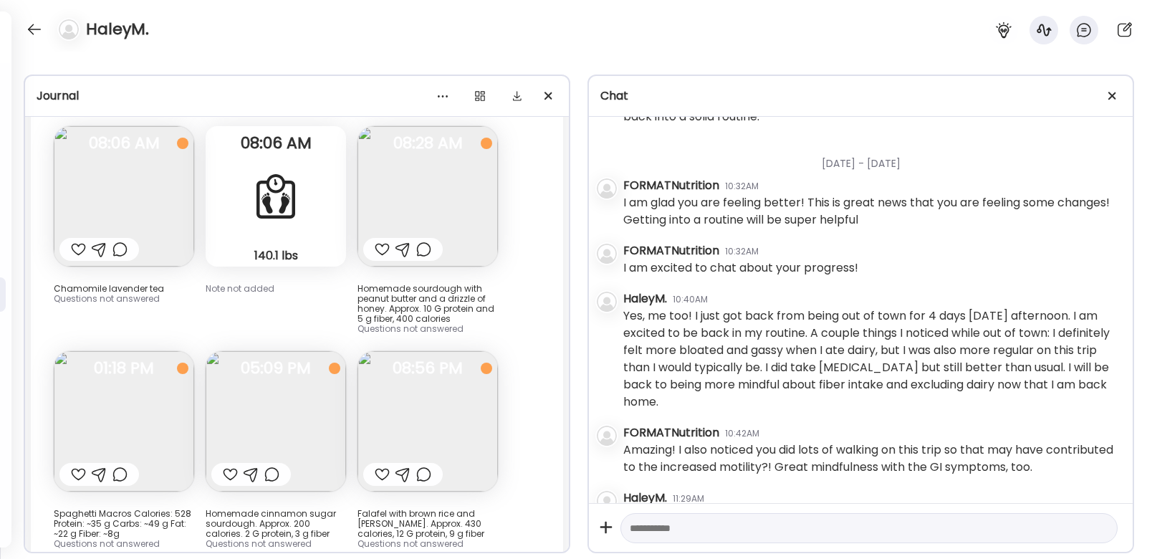
click at [394, 351] on img at bounding box center [427, 421] width 140 height 140
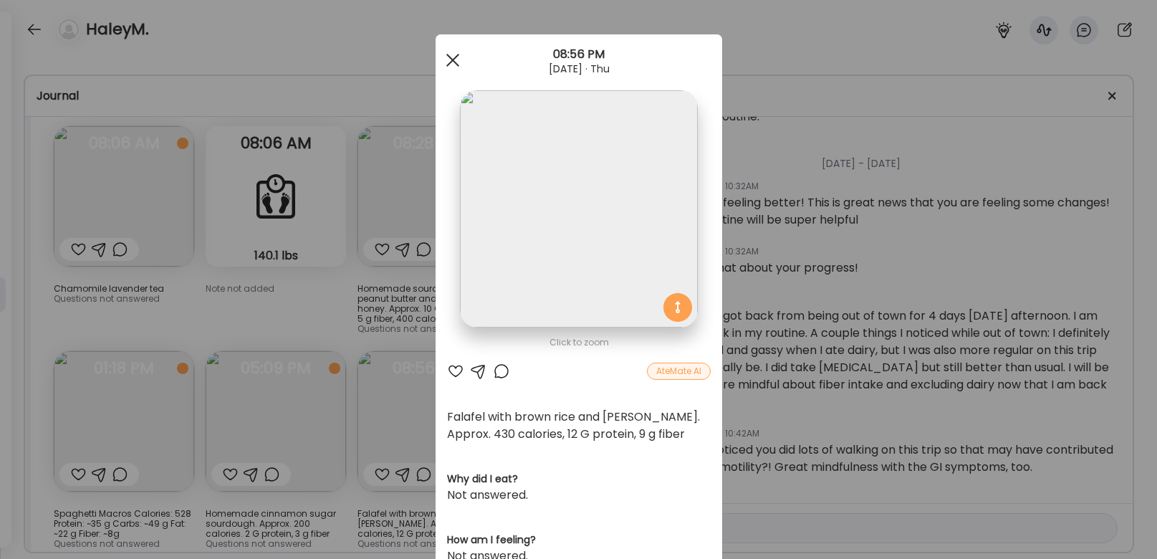
click at [457, 66] on div at bounding box center [452, 60] width 29 height 29
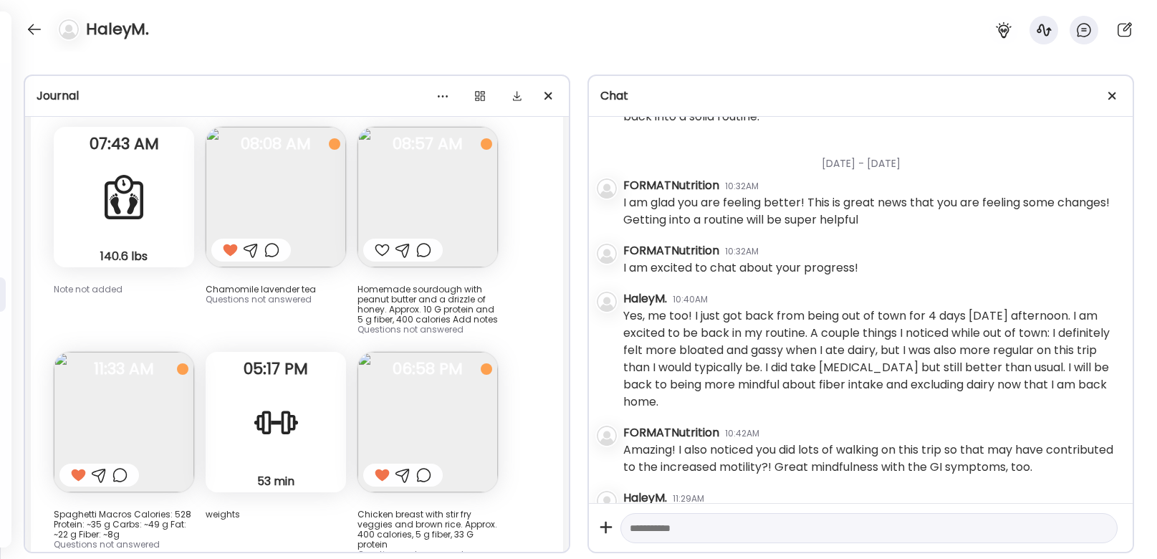
scroll to position [16302, 0]
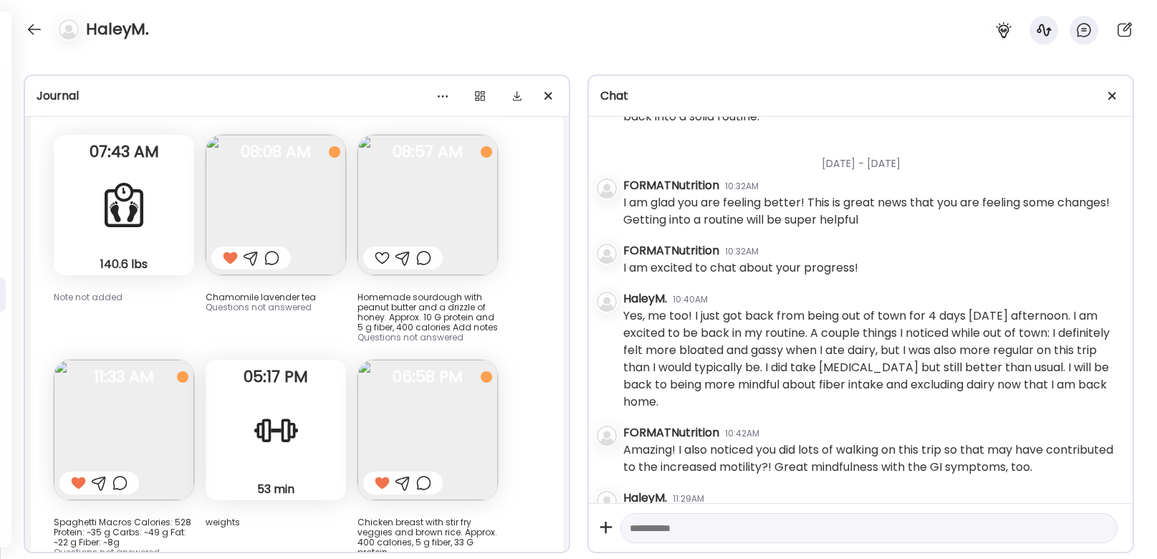
click at [390, 360] on img at bounding box center [427, 430] width 140 height 140
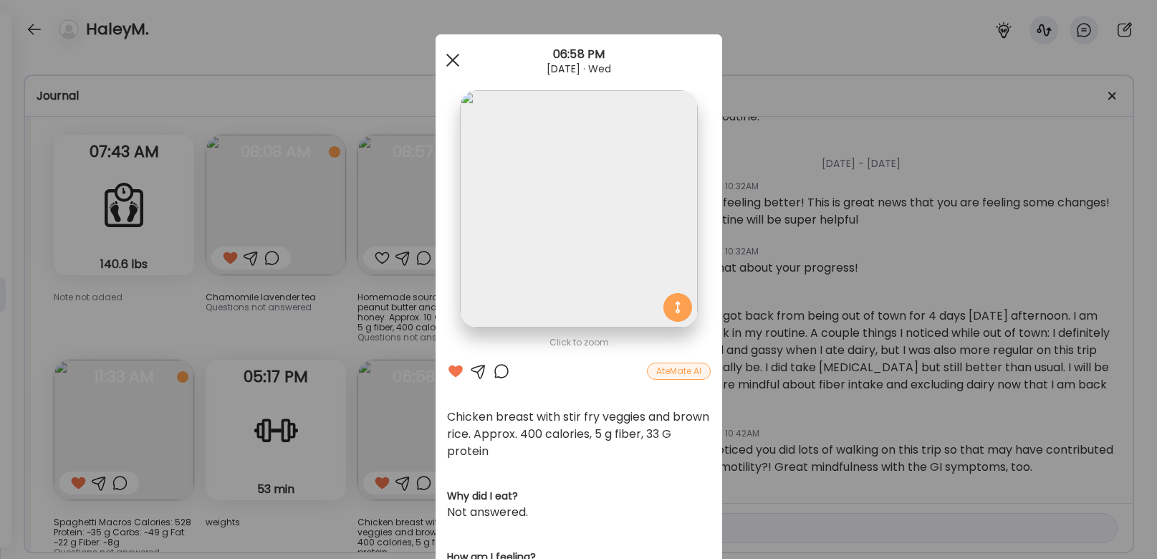
click at [451, 62] on span at bounding box center [452, 60] width 13 height 13
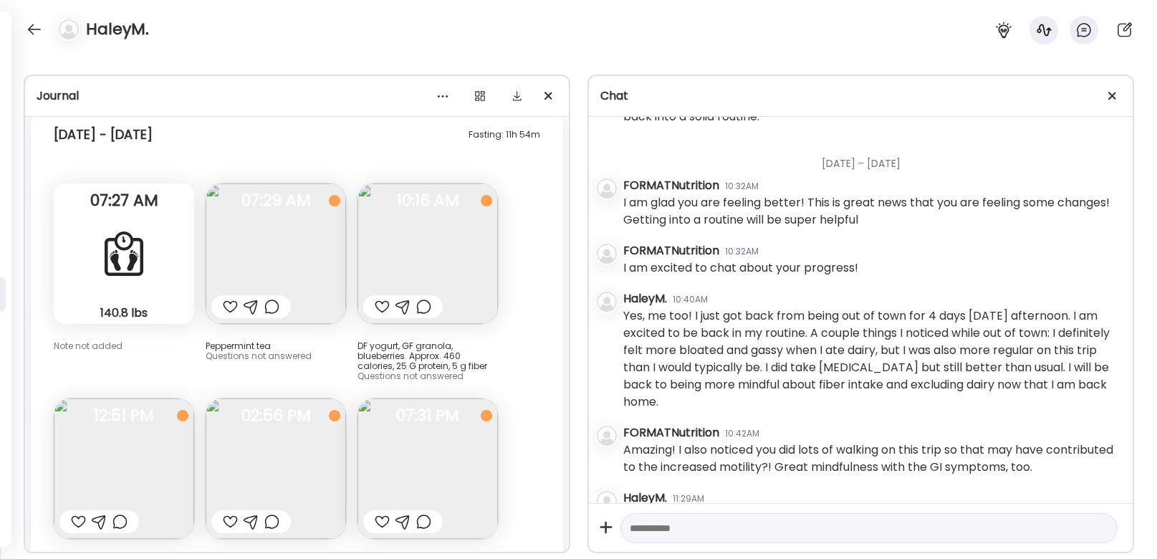
scroll to position [11941, 0]
click at [394, 184] on img at bounding box center [427, 250] width 140 height 140
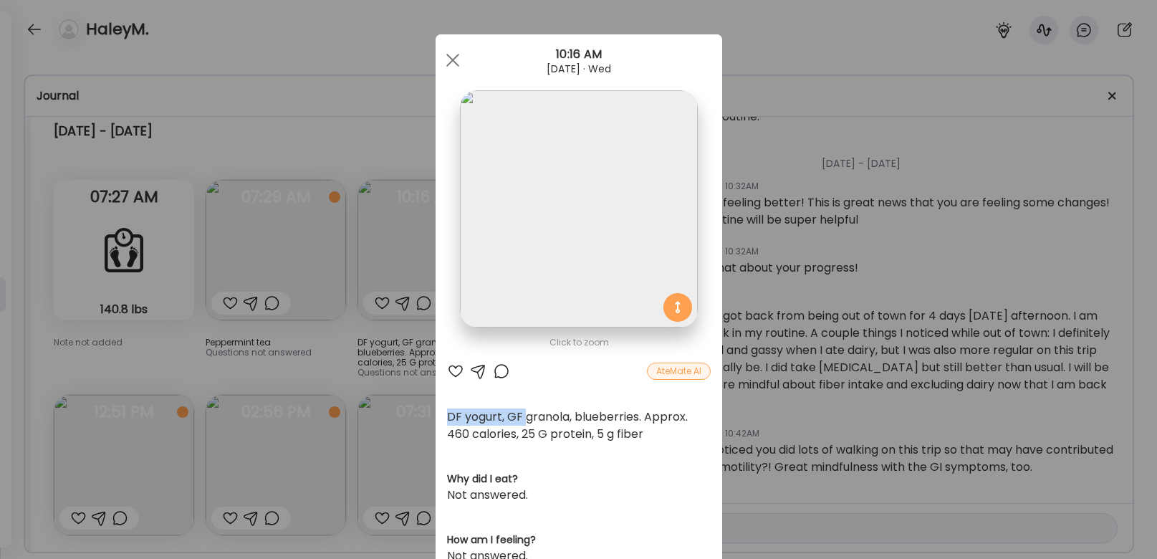
drag, startPoint x: 448, startPoint y: 418, endPoint x: 527, endPoint y: 418, distance: 78.1
click at [527, 418] on div "DF yogurt, GF granola, blueberries. Approx. 460 calories, 25 G protein, 5 g fib…" at bounding box center [579, 425] width 264 height 34
drag, startPoint x: 507, startPoint y: 416, endPoint x: 569, endPoint y: 416, distance: 62.3
click at [569, 416] on div "DF yogurt, GF granola, blueberries. Approx. 460 calories, 25 G protein, 5 g fib…" at bounding box center [579, 425] width 264 height 34
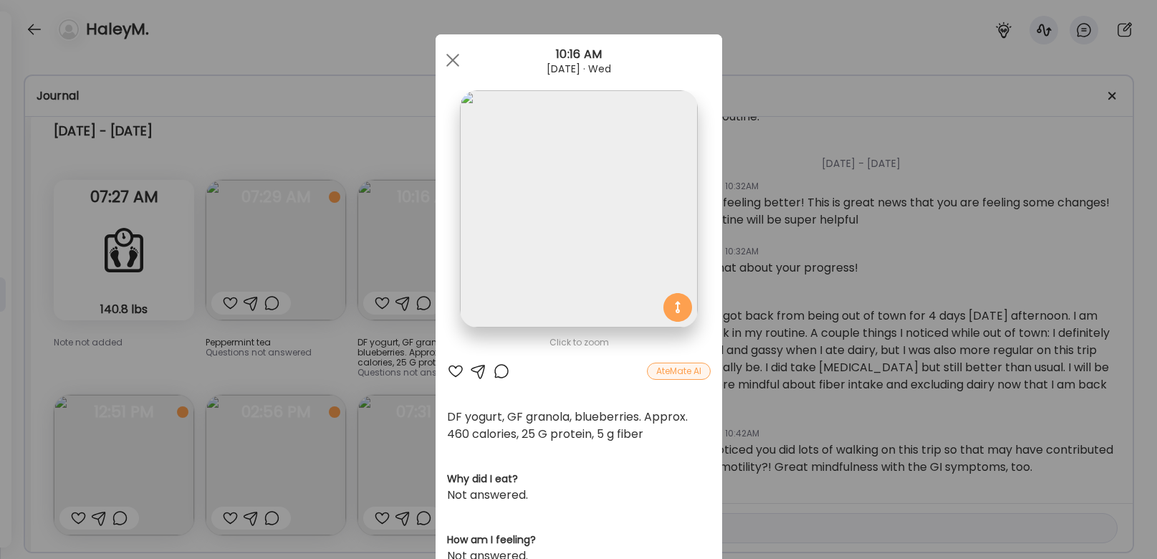
click at [611, 423] on div "DF yogurt, GF granola, blueberries. Approx. 460 calories, 25 G protein, 5 g fib…" at bounding box center [579, 425] width 264 height 34
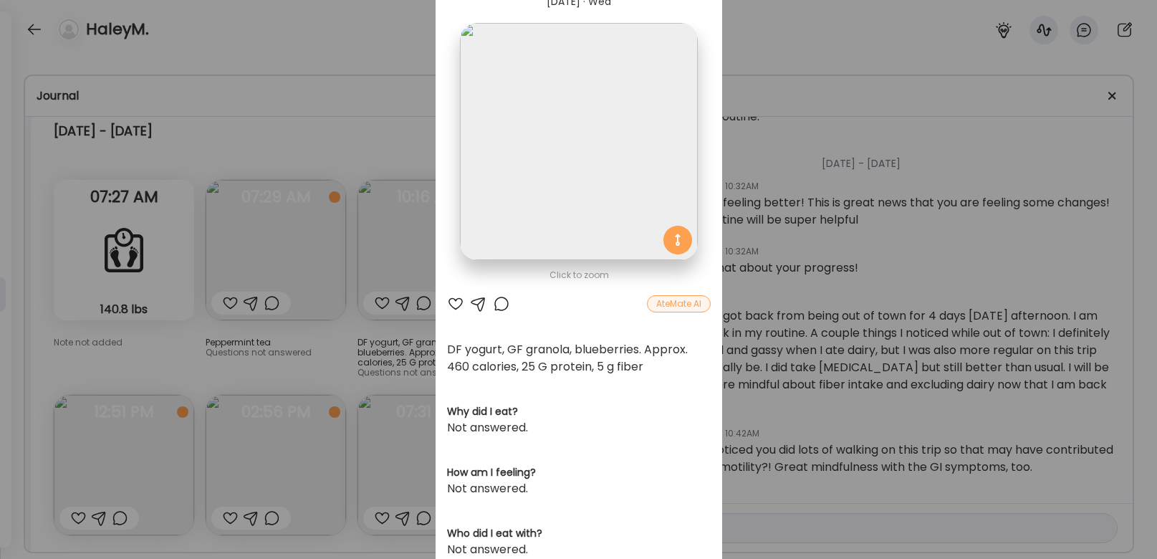
scroll to position [0, 0]
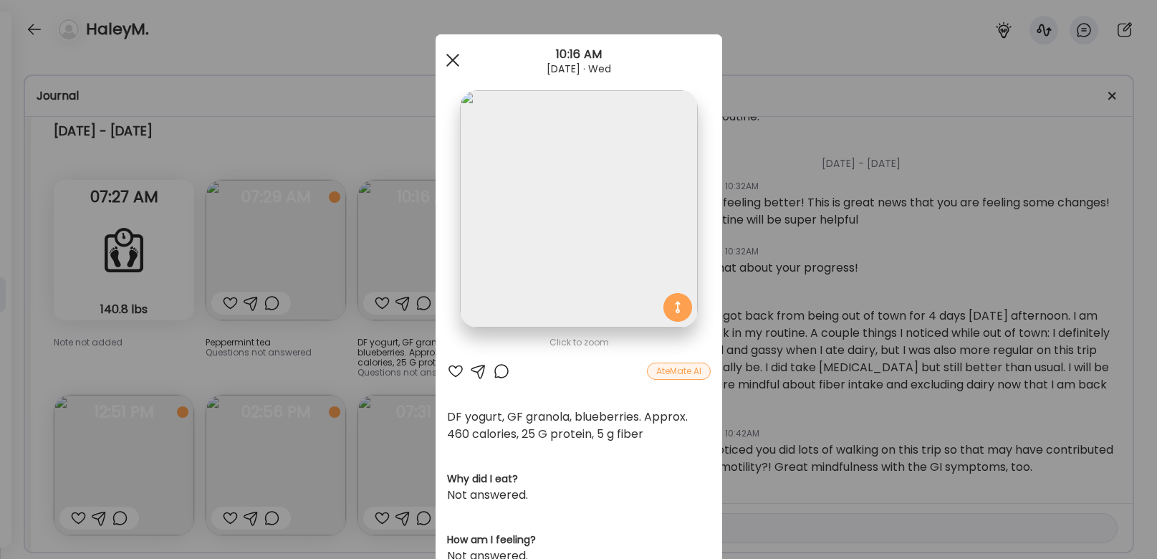
click at [462, 67] on div at bounding box center [452, 60] width 29 height 29
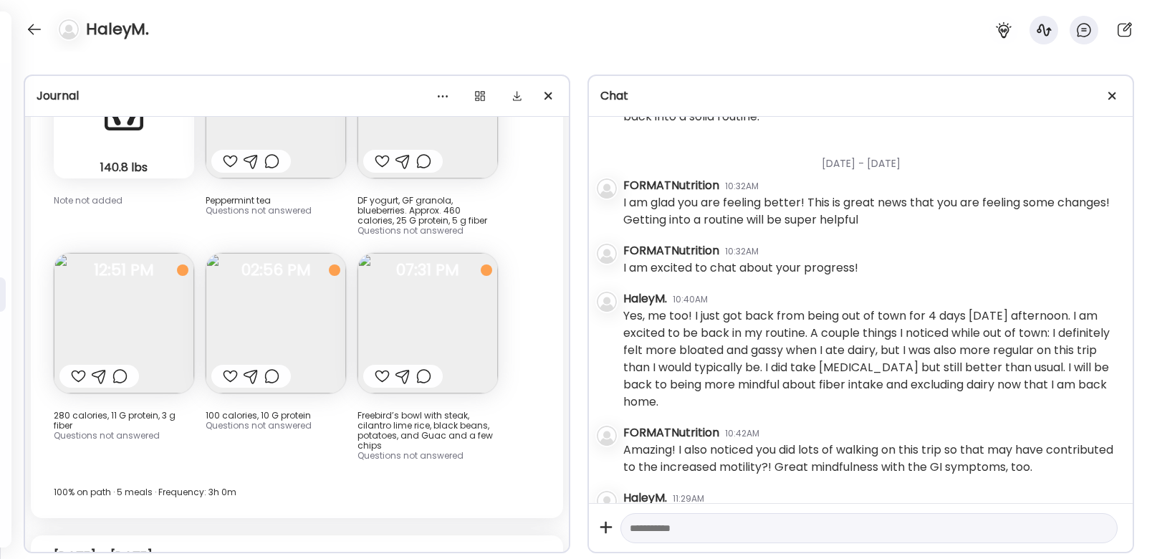
scroll to position [12084, 0]
click at [416, 277] on img at bounding box center [427, 321] width 140 height 140
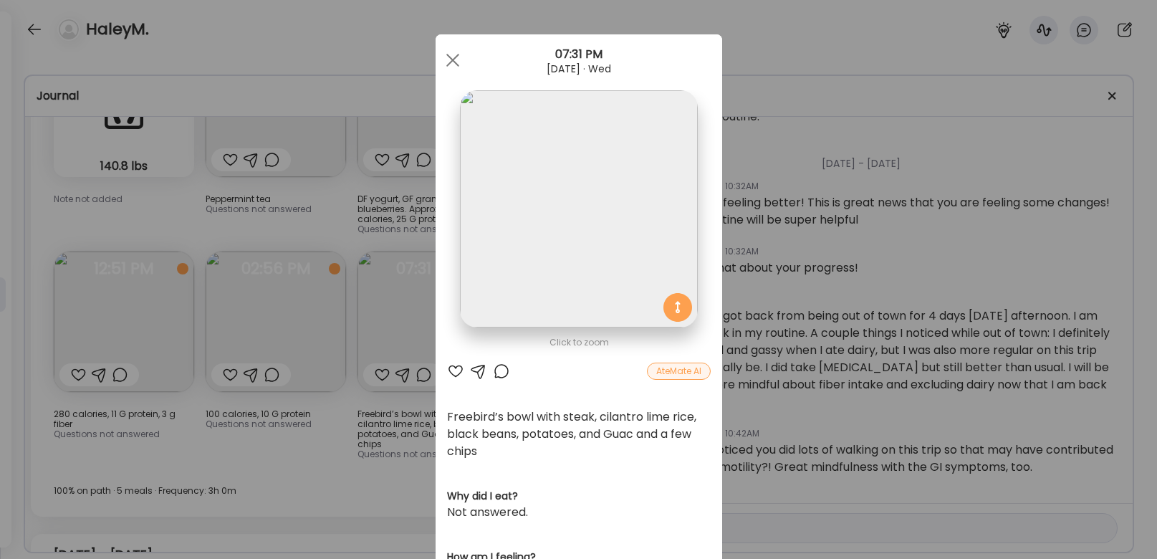
click at [347, 309] on div "Ate Coach Dashboard Wahoo! It’s official Take a moment to set up your Coach Pro…" at bounding box center [578, 279] width 1157 height 559
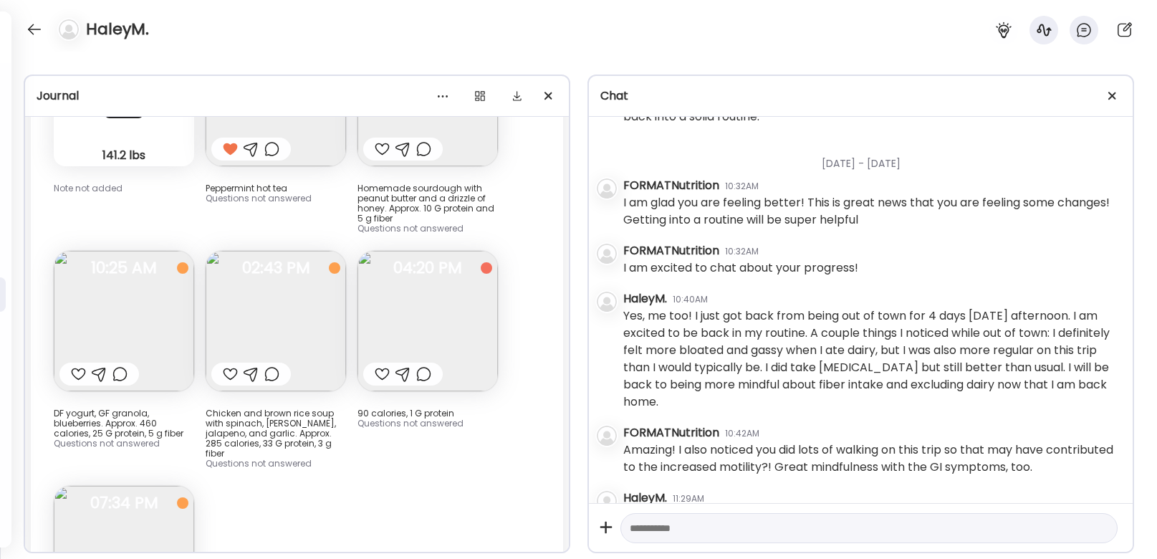
scroll to position [11282, 0]
click at [280, 278] on img at bounding box center [276, 321] width 140 height 140
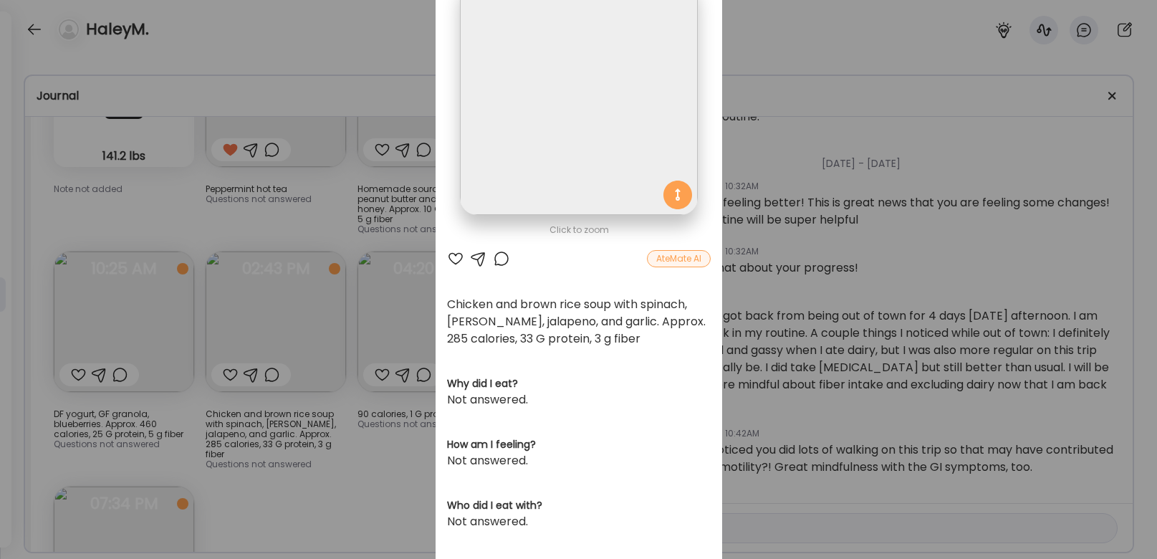
scroll to position [0, 0]
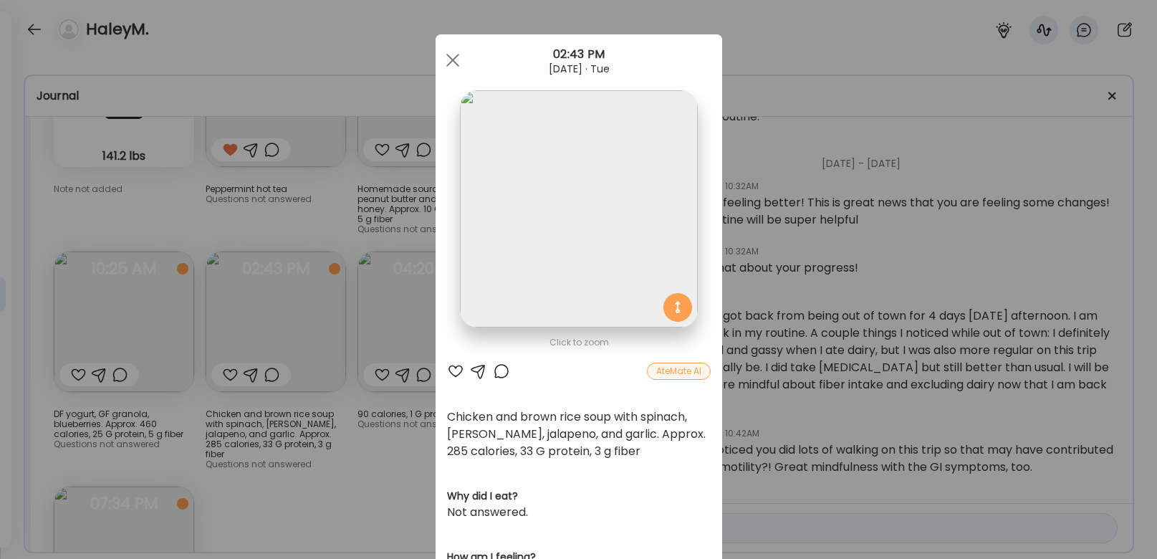
click at [364, 479] on div "Ate Coach Dashboard Wahoo! It’s official Take a moment to set up your Coach Pro…" at bounding box center [578, 279] width 1157 height 559
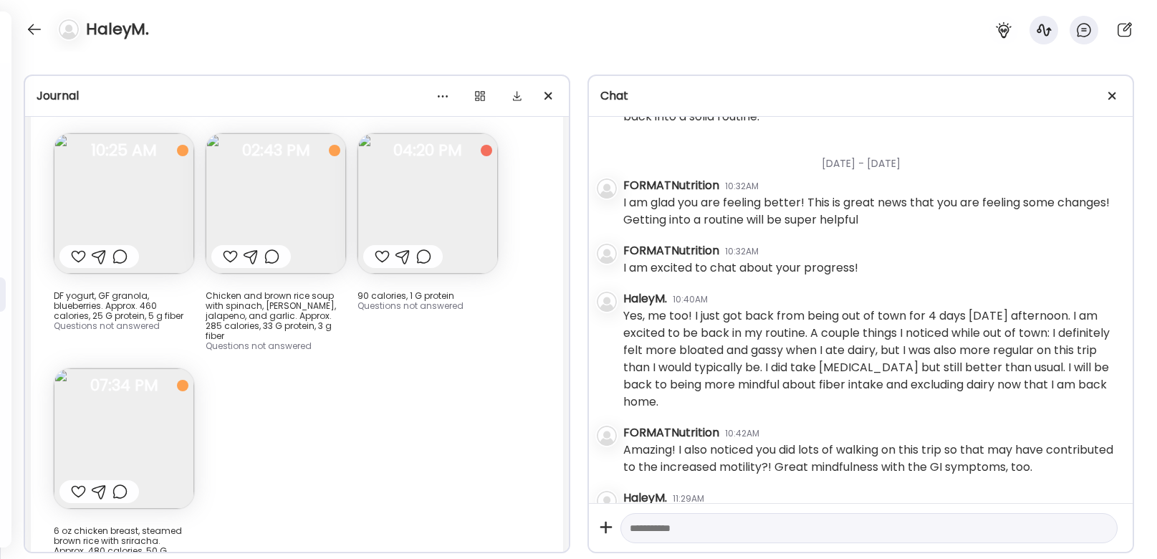
scroll to position [11402, 0]
click at [128, 377] on img at bounding box center [124, 437] width 140 height 140
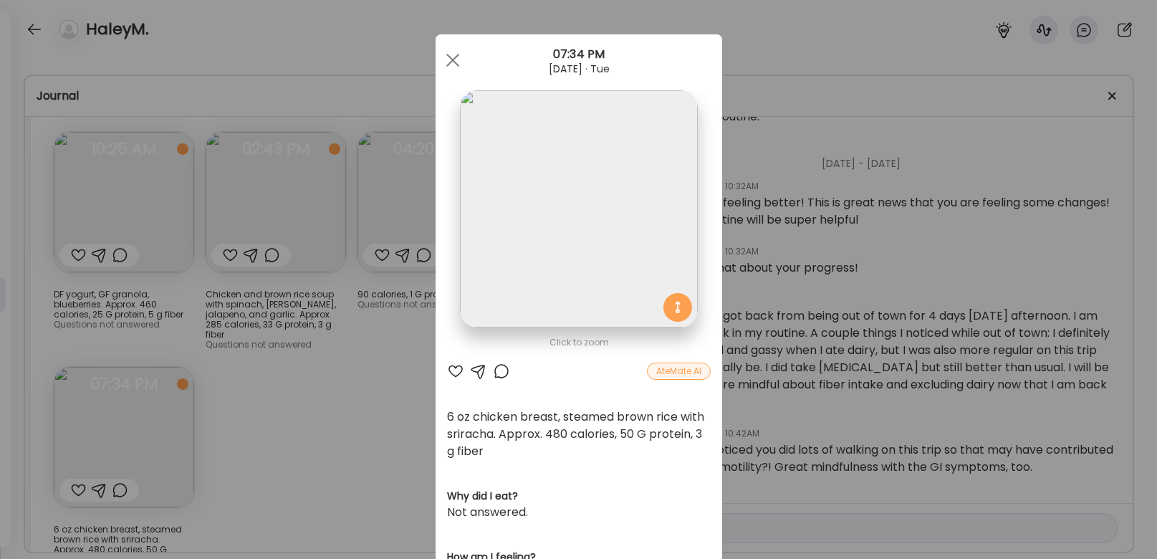
click at [329, 398] on div "Ate Coach Dashboard Wahoo! It’s official Take a moment to set up your Coach Pro…" at bounding box center [578, 279] width 1157 height 559
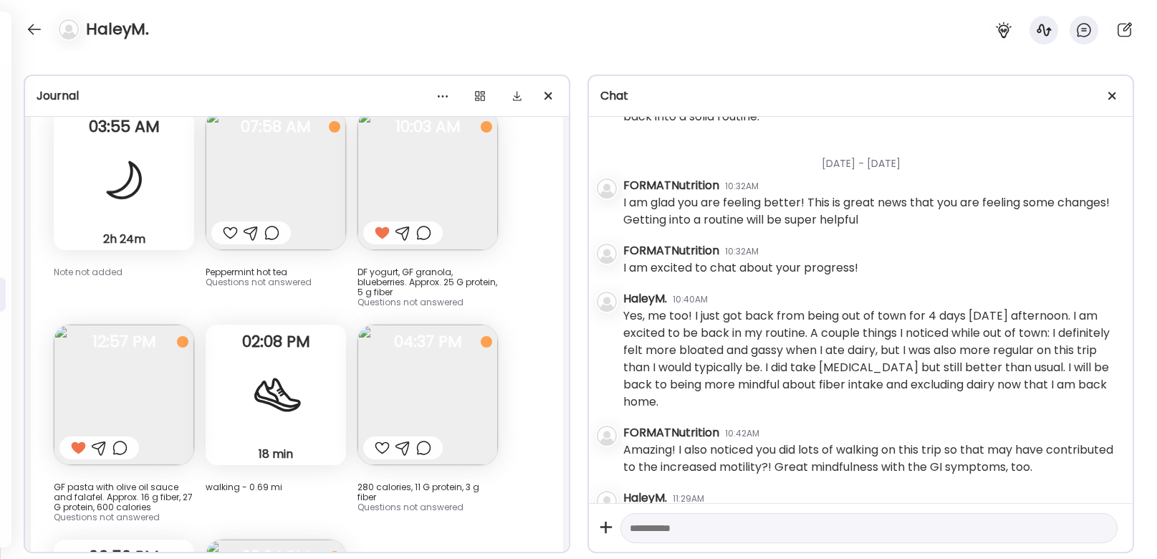
scroll to position [10387, 0]
click at [115, 358] on img at bounding box center [124, 397] width 140 height 140
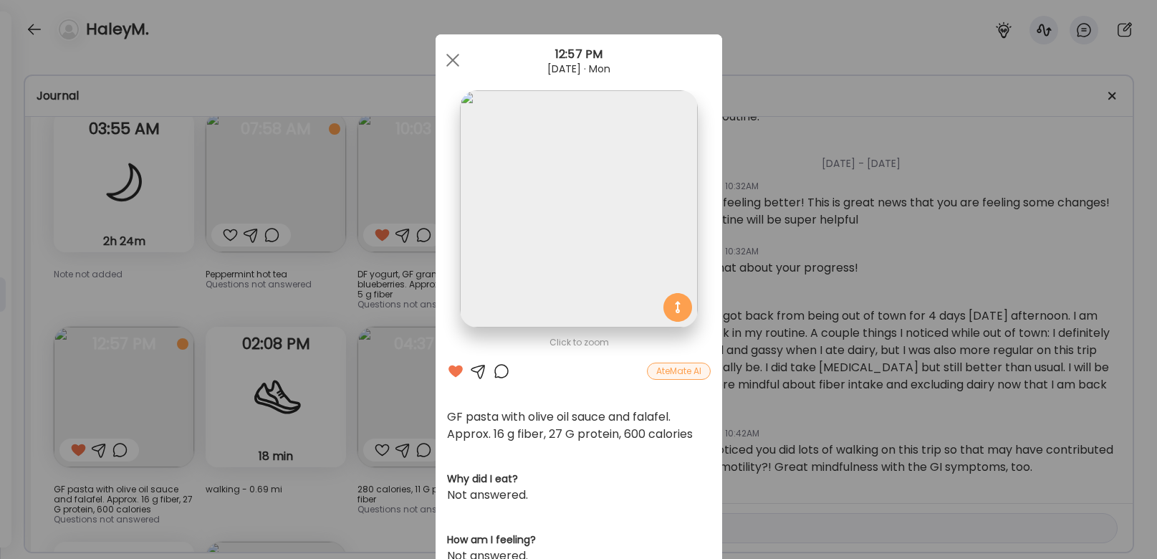
click at [357, 289] on div "Ate Coach Dashboard Wahoo! It’s official Take a moment to set up your Coach Pro…" at bounding box center [578, 279] width 1157 height 559
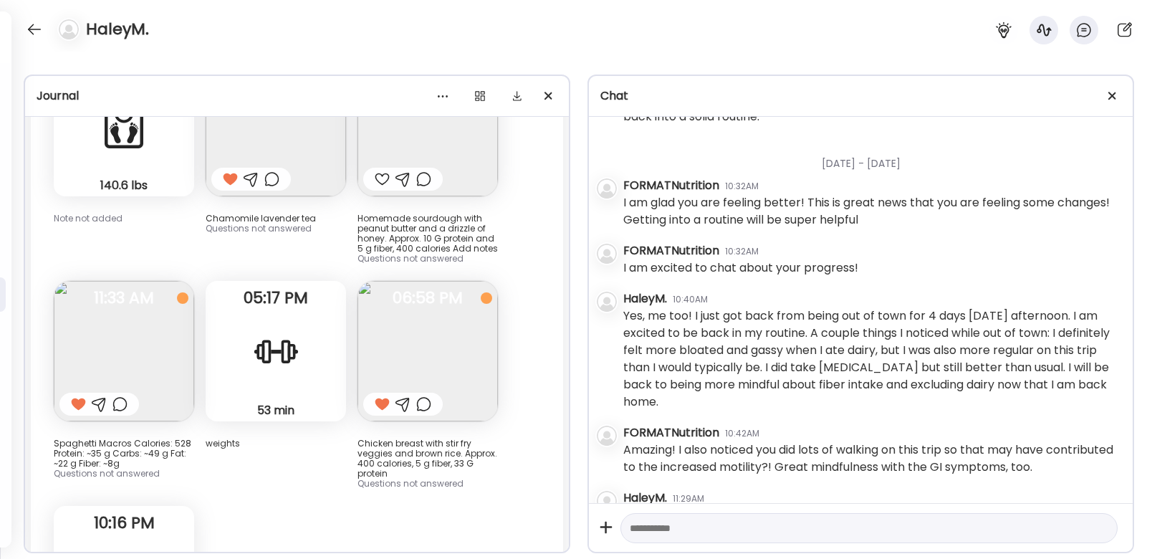
scroll to position [16379, 0]
click at [315, 302] on div "53 min Strength" at bounding box center [276, 352] width 140 height 140
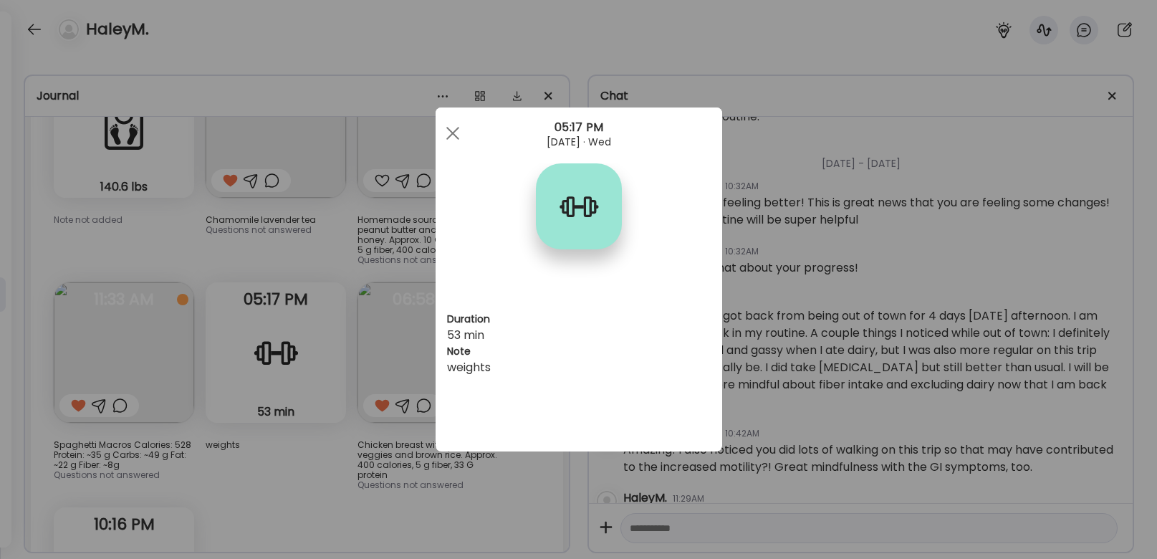
click at [358, 398] on div "Ate Coach Dashboard Wahoo! It’s official Take a moment to set up your Coach Pro…" at bounding box center [578, 279] width 1157 height 559
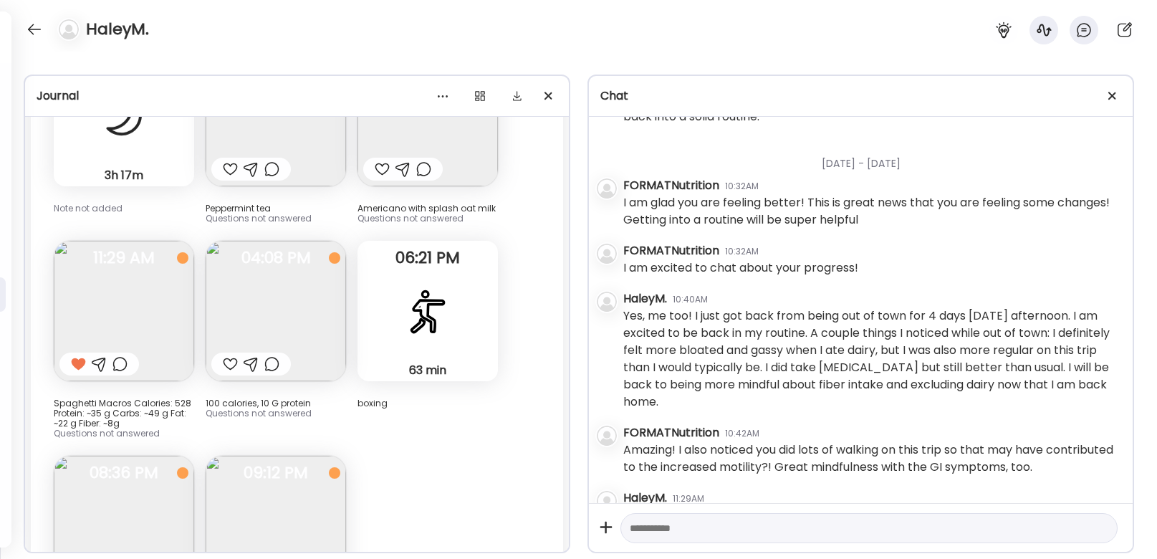
scroll to position [15588, 0]
click at [436, 300] on div "63 min Boxing" at bounding box center [427, 314] width 140 height 140
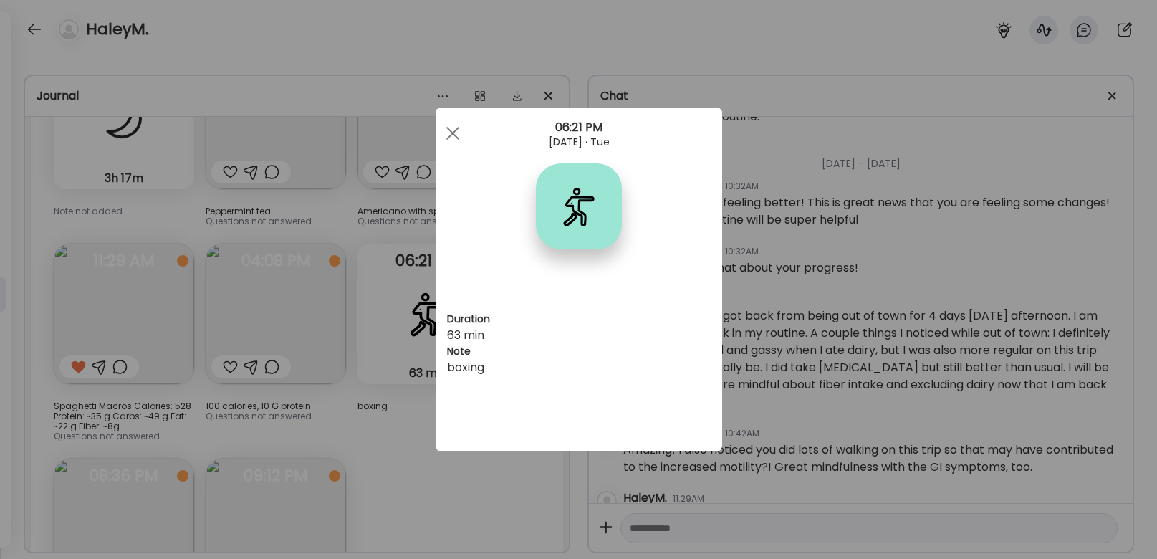
click at [373, 370] on div "Ate Coach Dashboard Wahoo! It’s official Take a moment to set up your Coach Pro…" at bounding box center [578, 279] width 1157 height 559
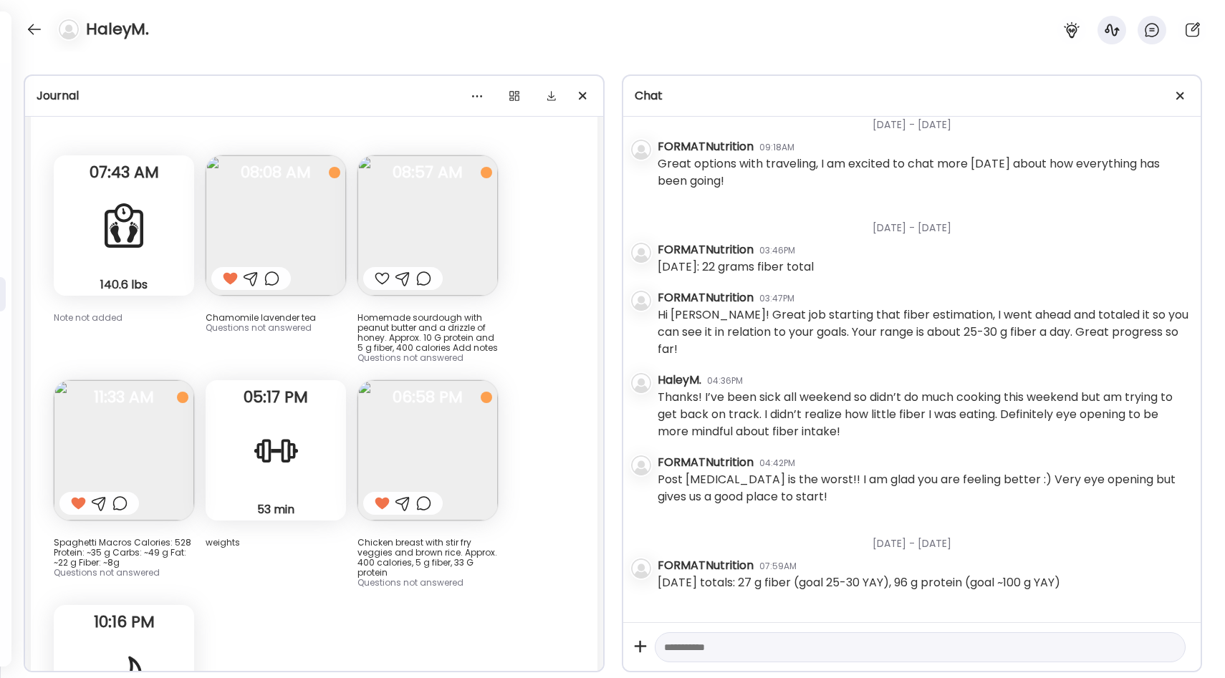
scroll to position [16960, 0]
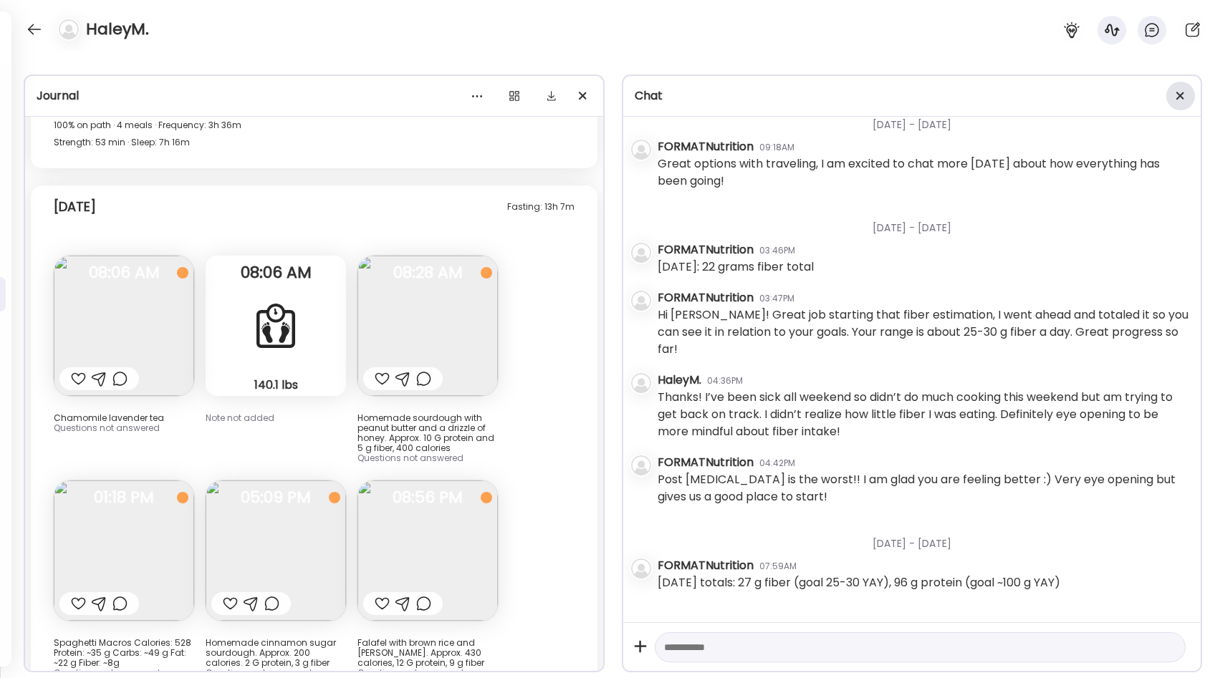
click at [1186, 101] on div at bounding box center [1180, 96] width 29 height 29
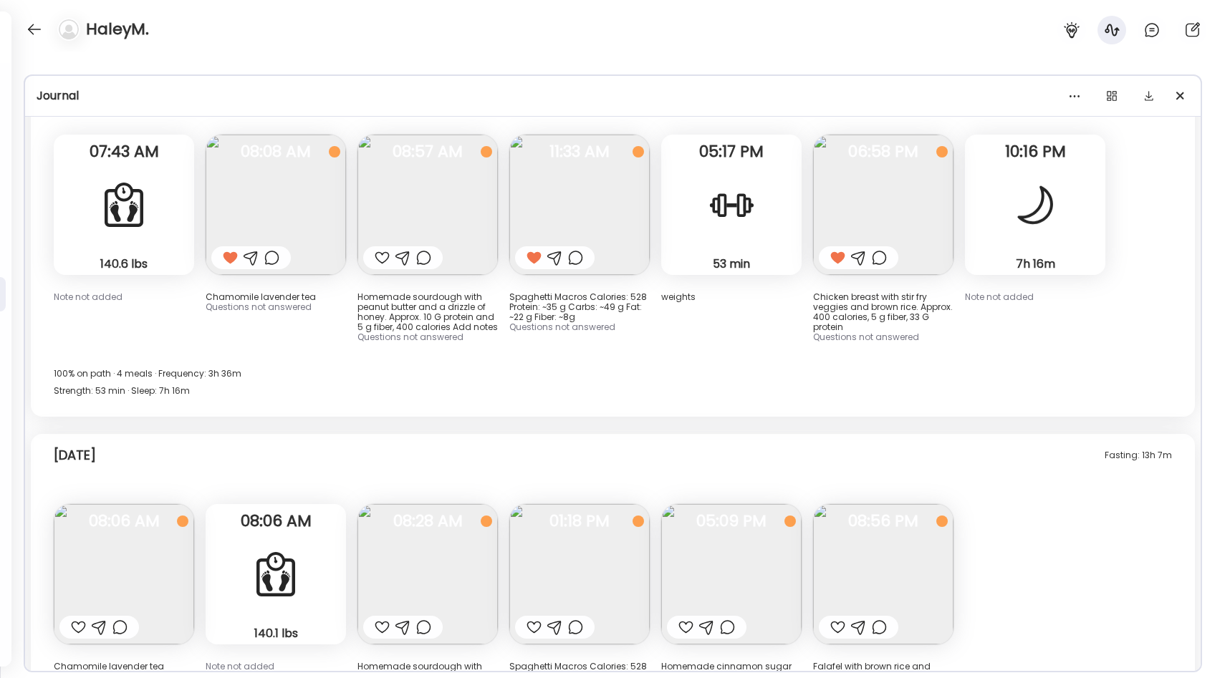
scroll to position [11503, 0]
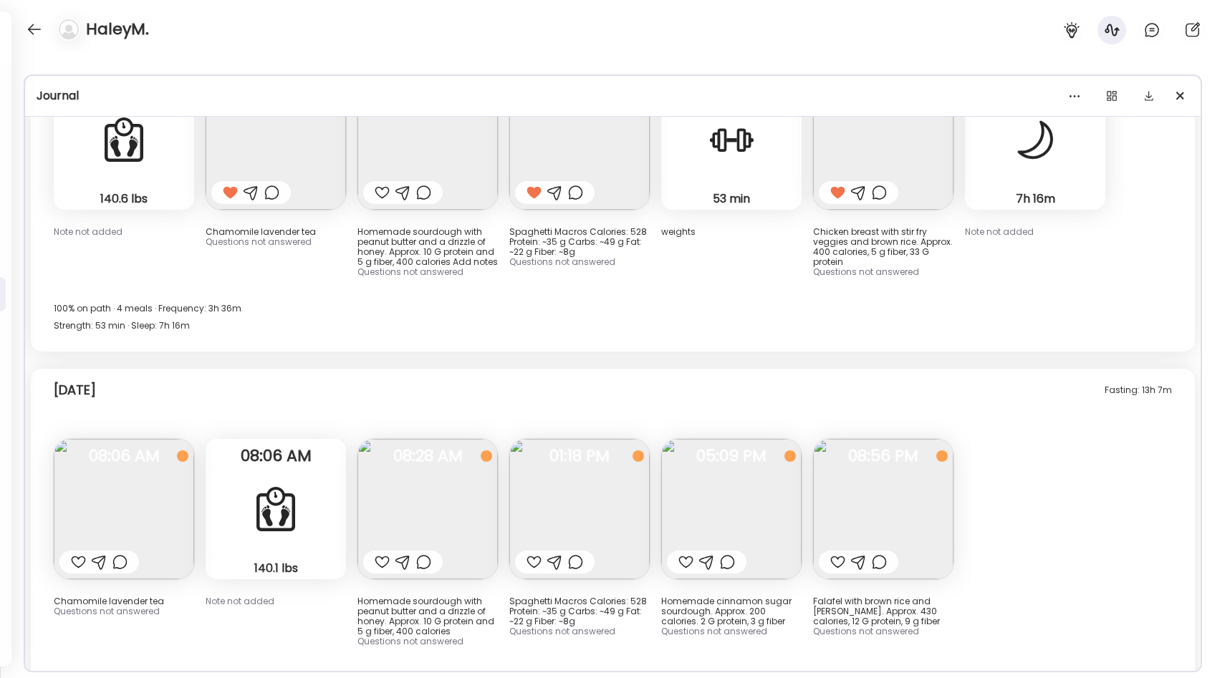
click at [590, 487] on img at bounding box center [579, 509] width 140 height 140
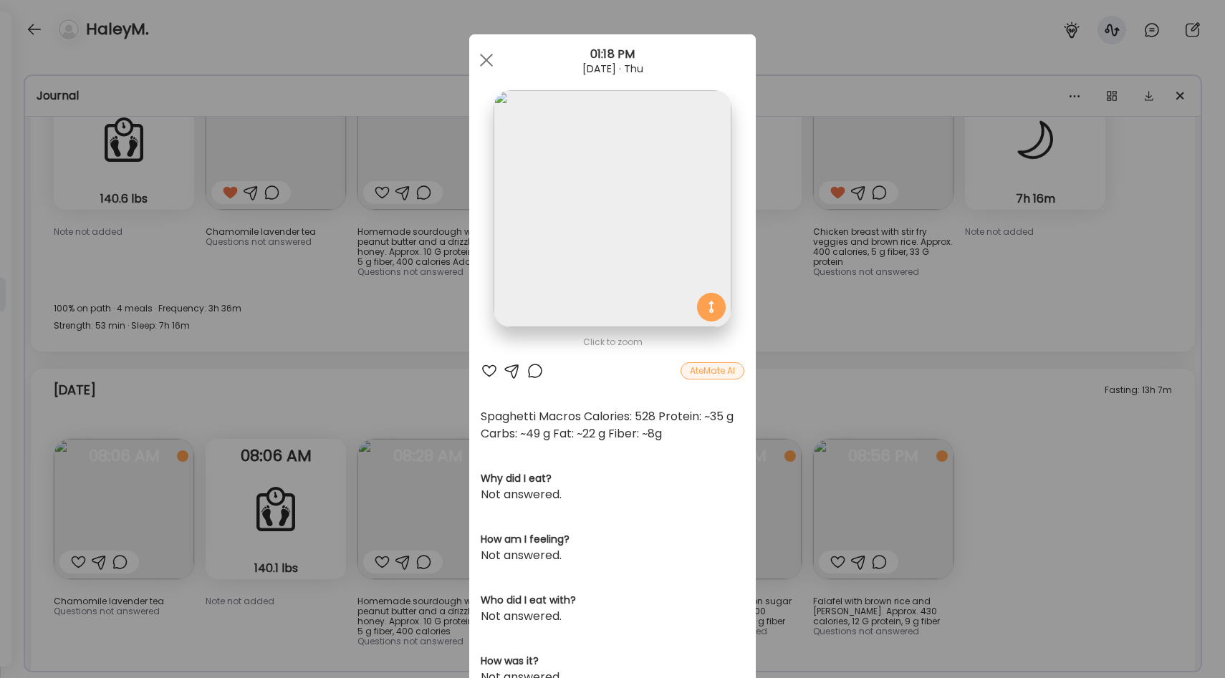
click at [787, 276] on div "Ate Coach Dashboard Wahoo! It’s official Take a moment to set up your Coach Pro…" at bounding box center [612, 339] width 1225 height 678
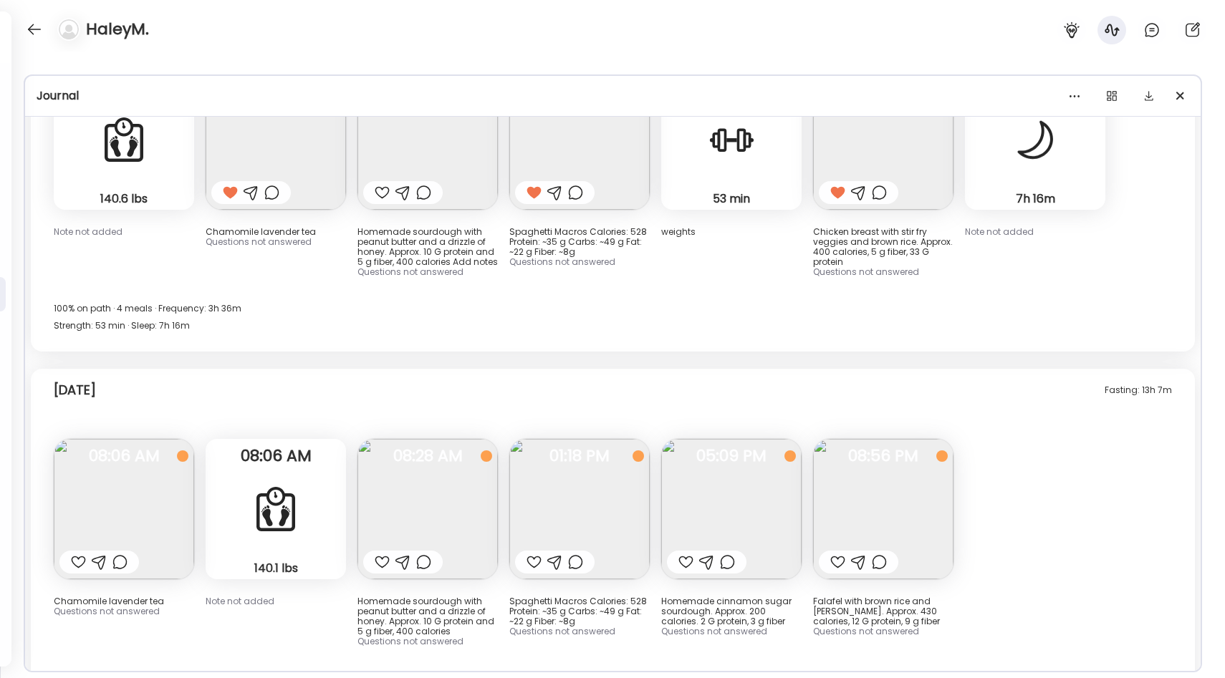
click at [875, 474] on img at bounding box center [883, 509] width 140 height 140
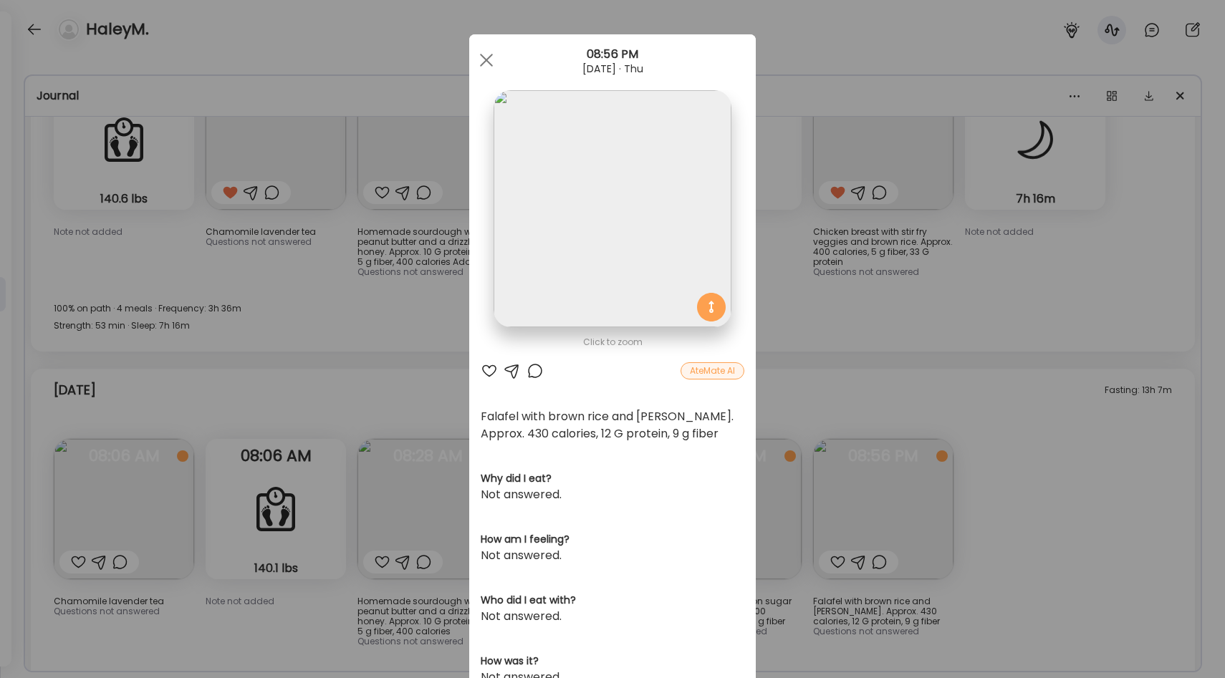
click at [808, 280] on div "Ate Coach Dashboard Wahoo! It’s official Take a moment to set up your Coach Pro…" at bounding box center [612, 339] width 1225 height 678
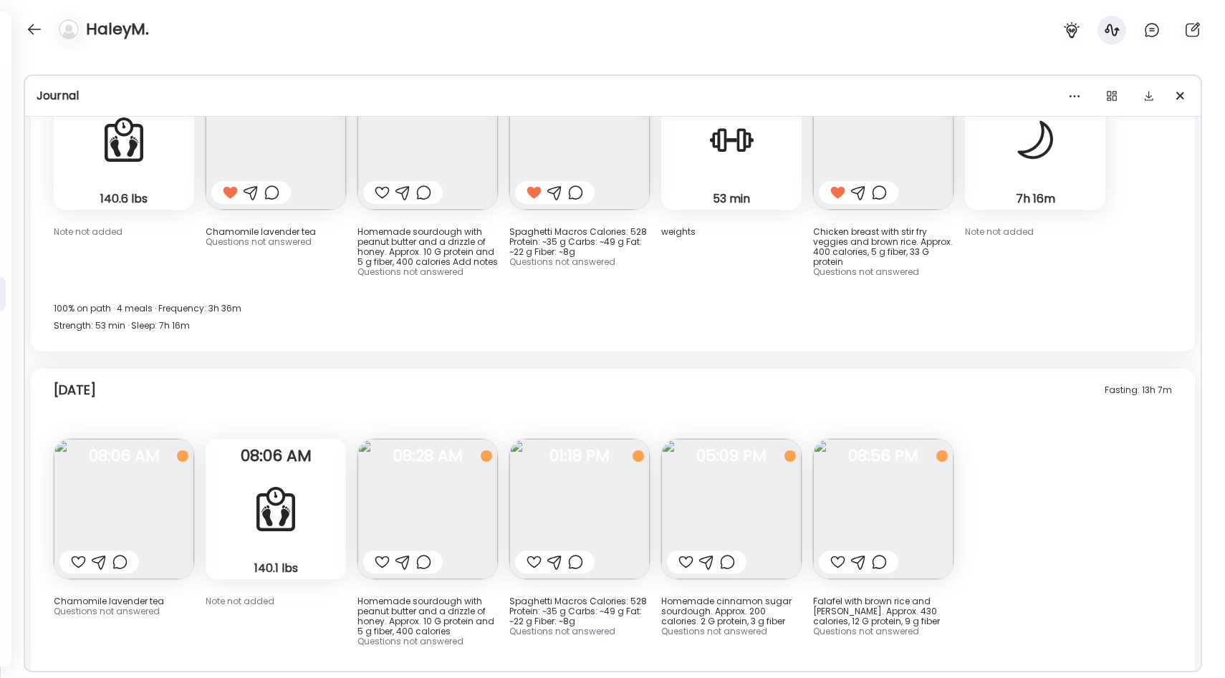
click at [814, 439] on img at bounding box center [883, 509] width 140 height 140
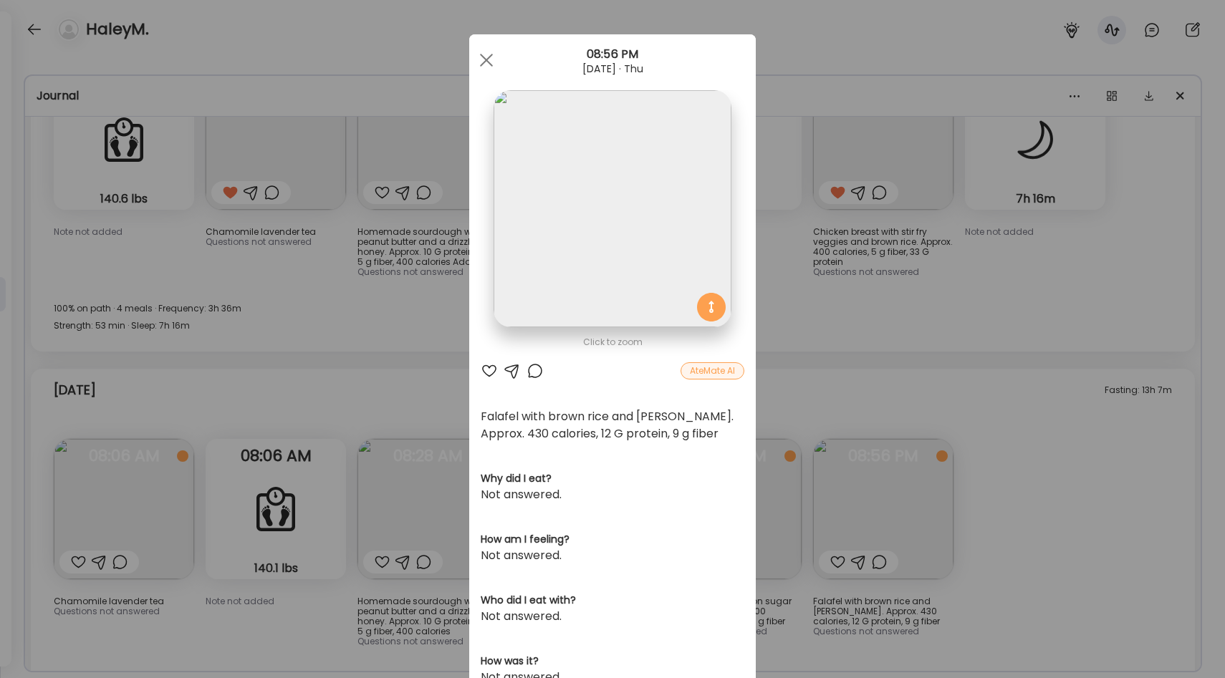
click at [818, 307] on div "Ate Coach Dashboard Wahoo! It’s official Take a moment to set up your Coach Pro…" at bounding box center [612, 339] width 1225 height 678
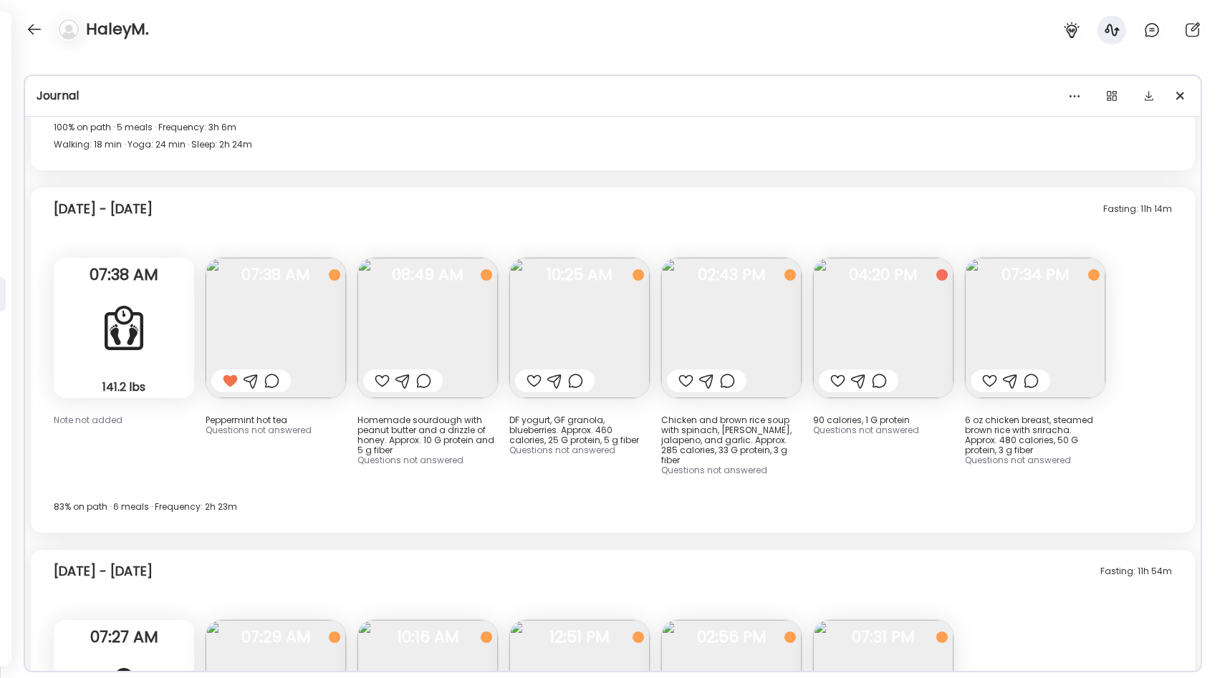
scroll to position [7834, 0]
click at [577, 338] on img at bounding box center [579, 329] width 140 height 140
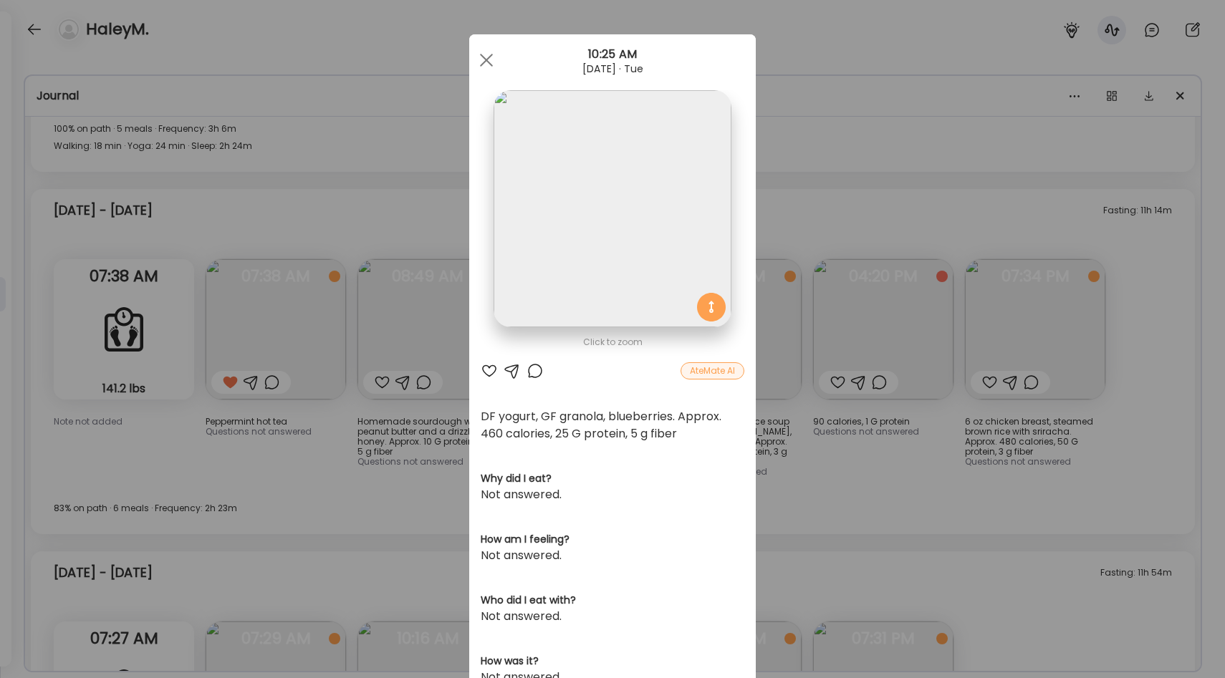
click at [754, 455] on div "Click to zoom AteMate AI DF yogurt, GF granola, blueberries. Approx. 460 calori…" at bounding box center [612, 465] width 287 height 863
click at [822, 444] on div "Ate Coach Dashboard Wahoo! It’s official Take a moment to set up your Coach Pro…" at bounding box center [612, 339] width 1225 height 678
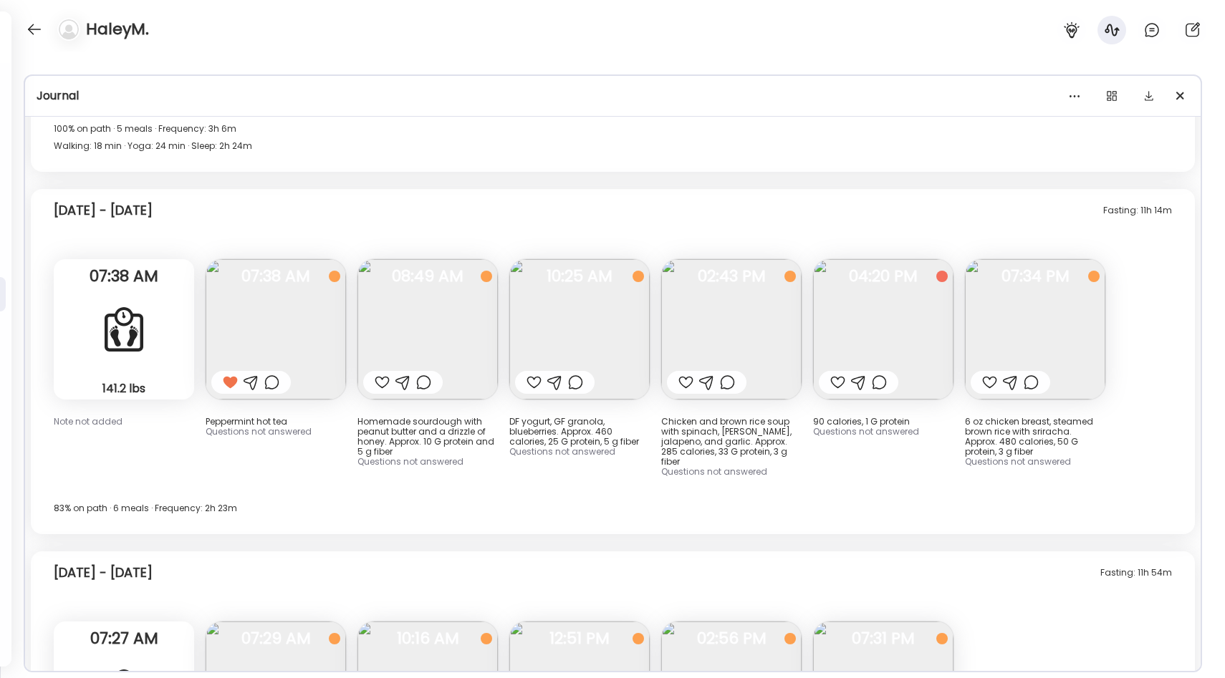
click at [706, 297] on img at bounding box center [731, 329] width 140 height 140
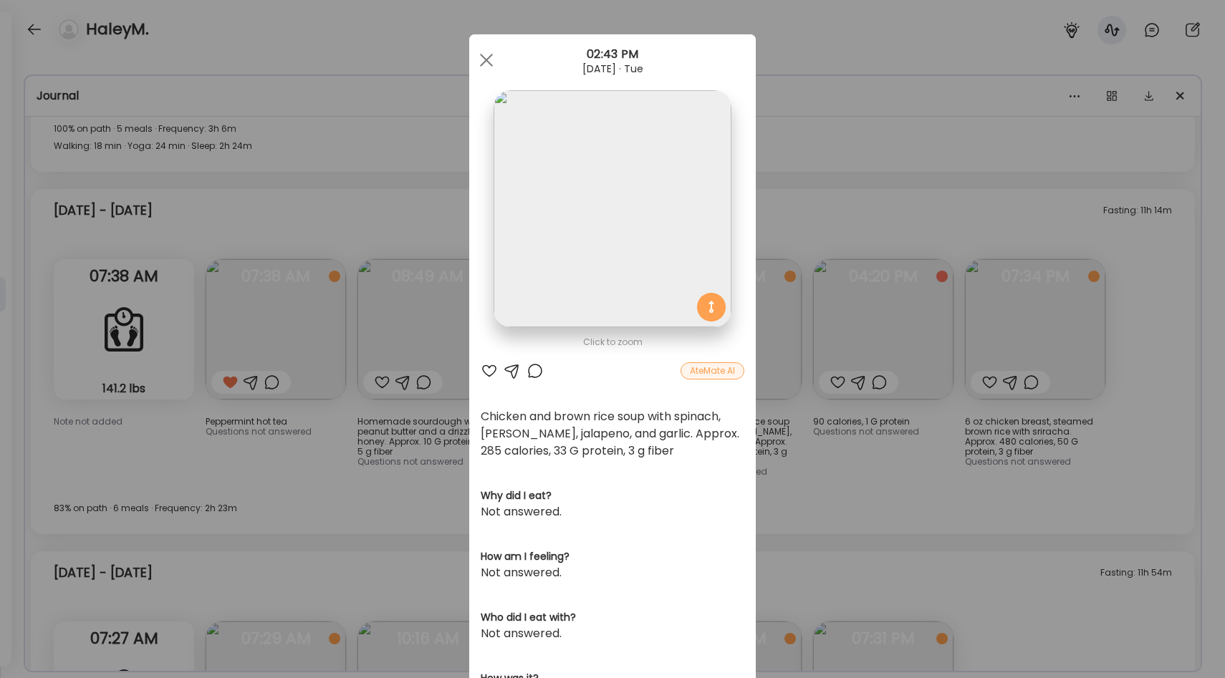
click at [820, 456] on div "Ate Coach Dashboard Wahoo! It’s official Take a moment to set up your Coach Pro…" at bounding box center [612, 339] width 1225 height 678
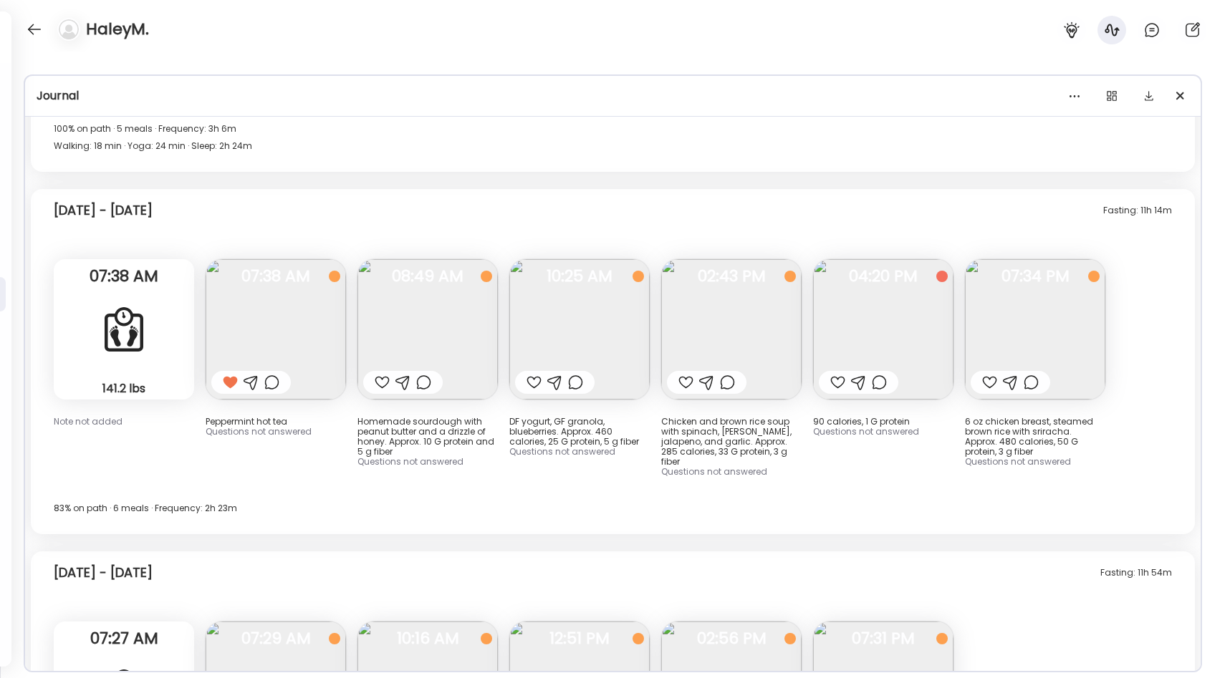
click at [1037, 327] on img at bounding box center [1035, 329] width 140 height 140
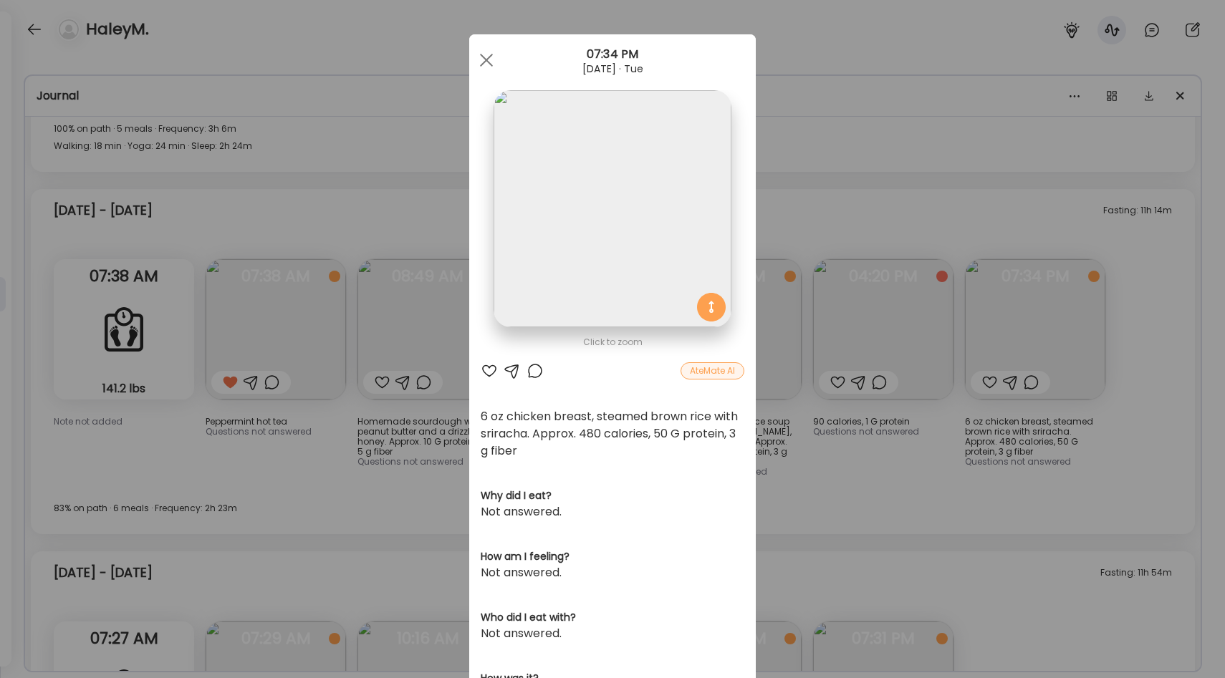
click at [814, 466] on div "Ate Coach Dashboard Wahoo! It’s official Take a moment to set up your Coach Pro…" at bounding box center [612, 339] width 1225 height 678
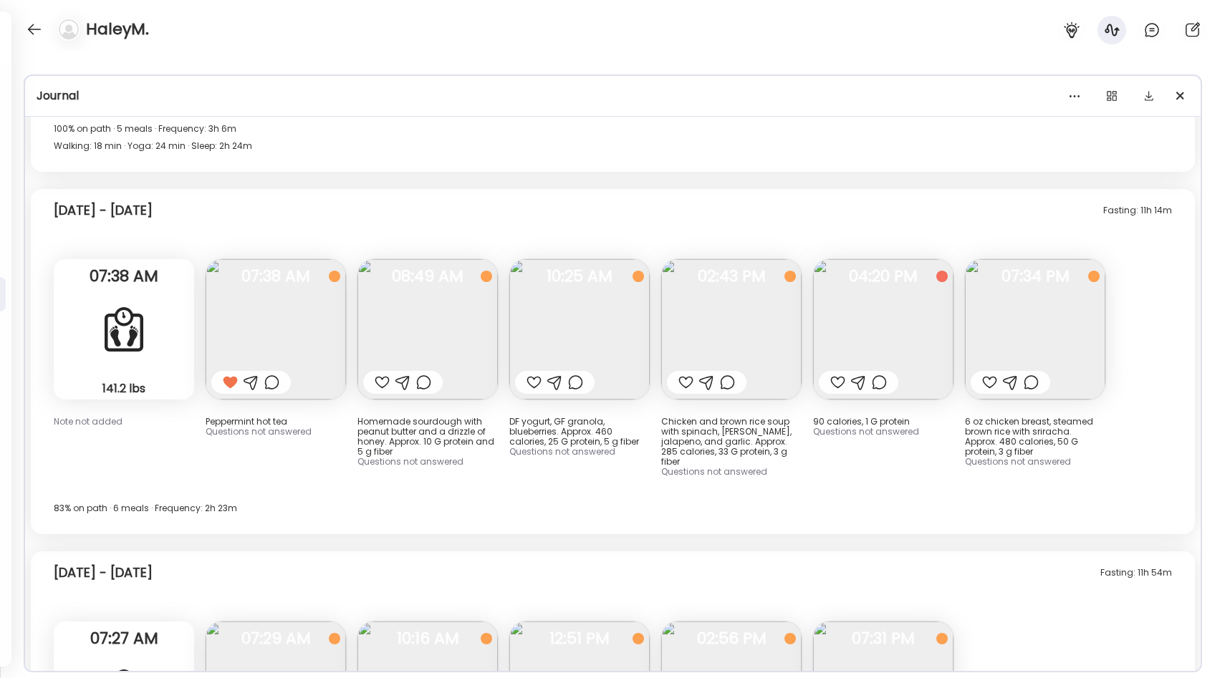
click at [1040, 324] on img at bounding box center [1035, 329] width 140 height 140
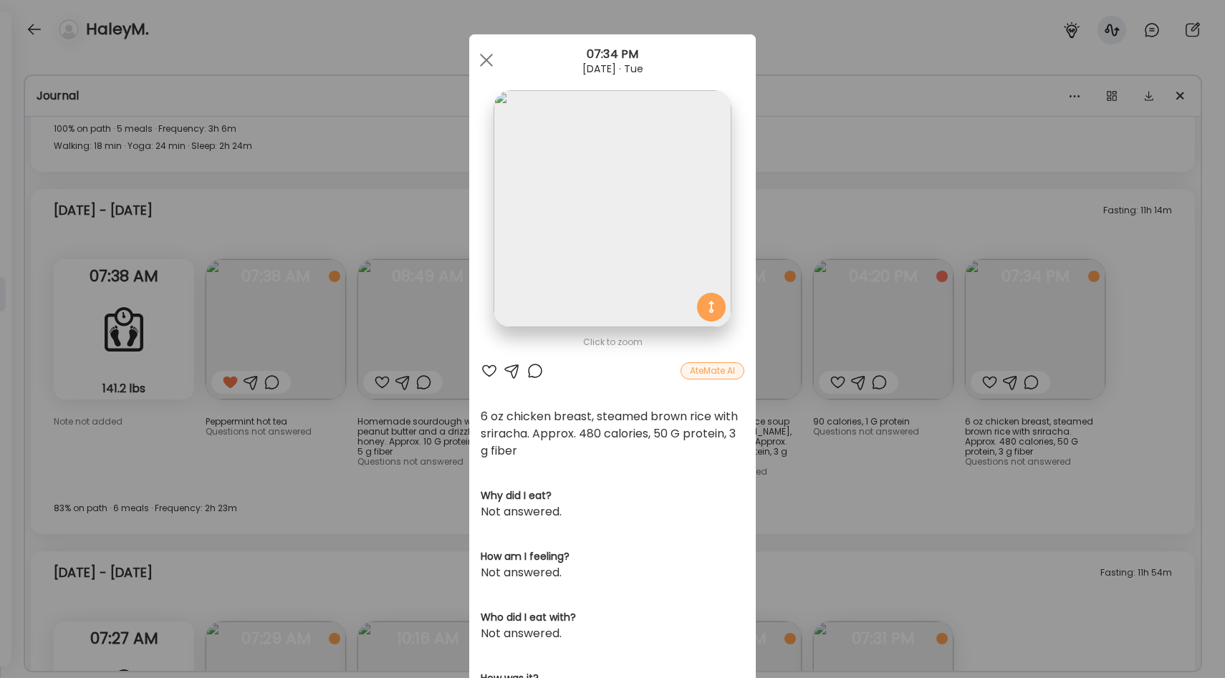
click at [886, 460] on div "Ate Coach Dashboard Wahoo! It’s official Take a moment to set up your Coach Pro…" at bounding box center [612, 339] width 1225 height 678
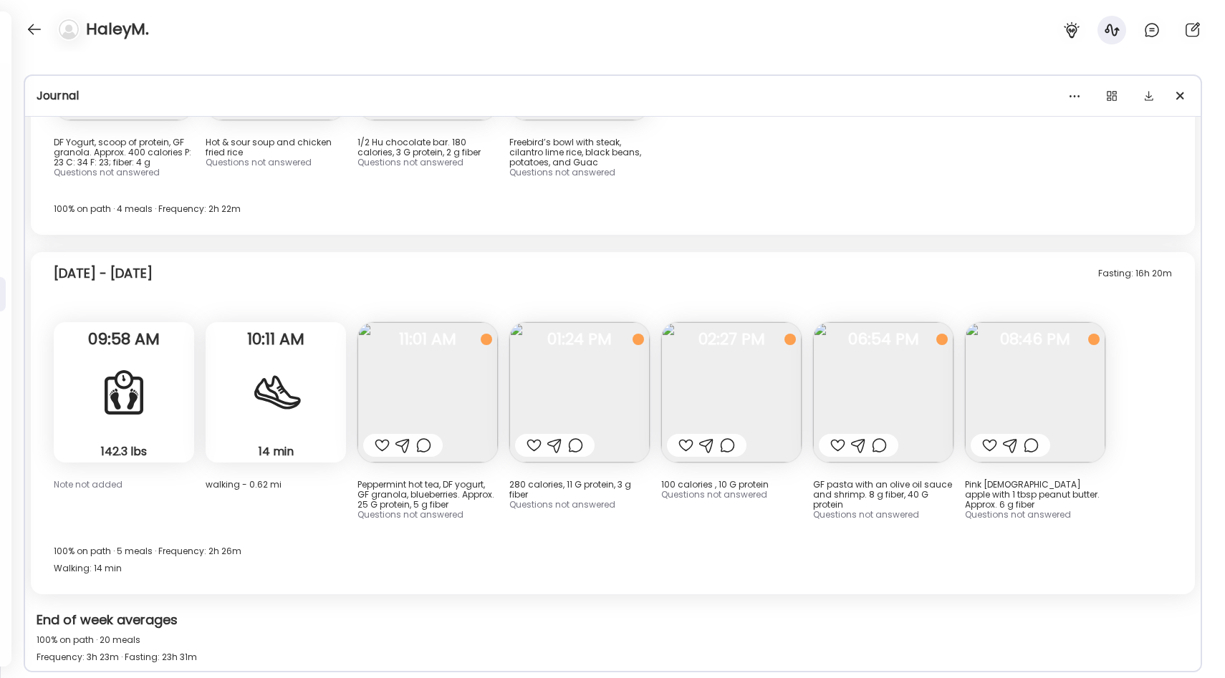
scroll to position [6693, 0]
click at [879, 393] on img at bounding box center [883, 393] width 140 height 140
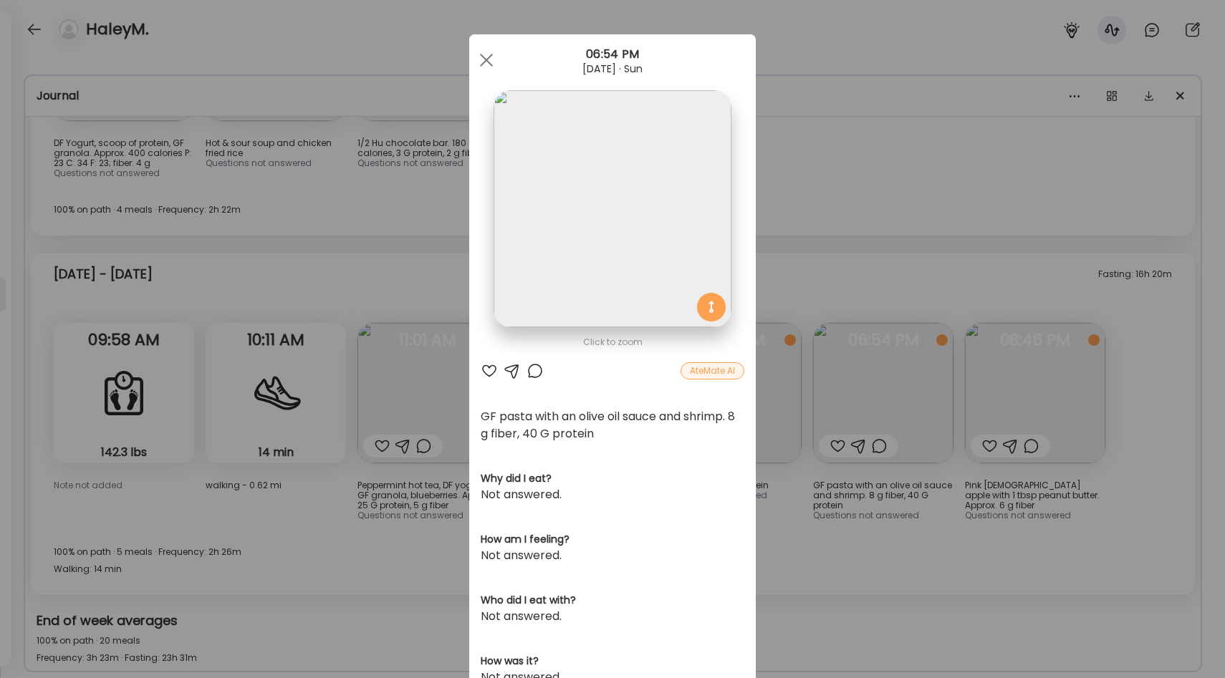
click at [884, 260] on div "Ate Coach Dashboard Wahoo! It’s official Take a moment to set up your Coach Pro…" at bounding box center [612, 339] width 1225 height 678
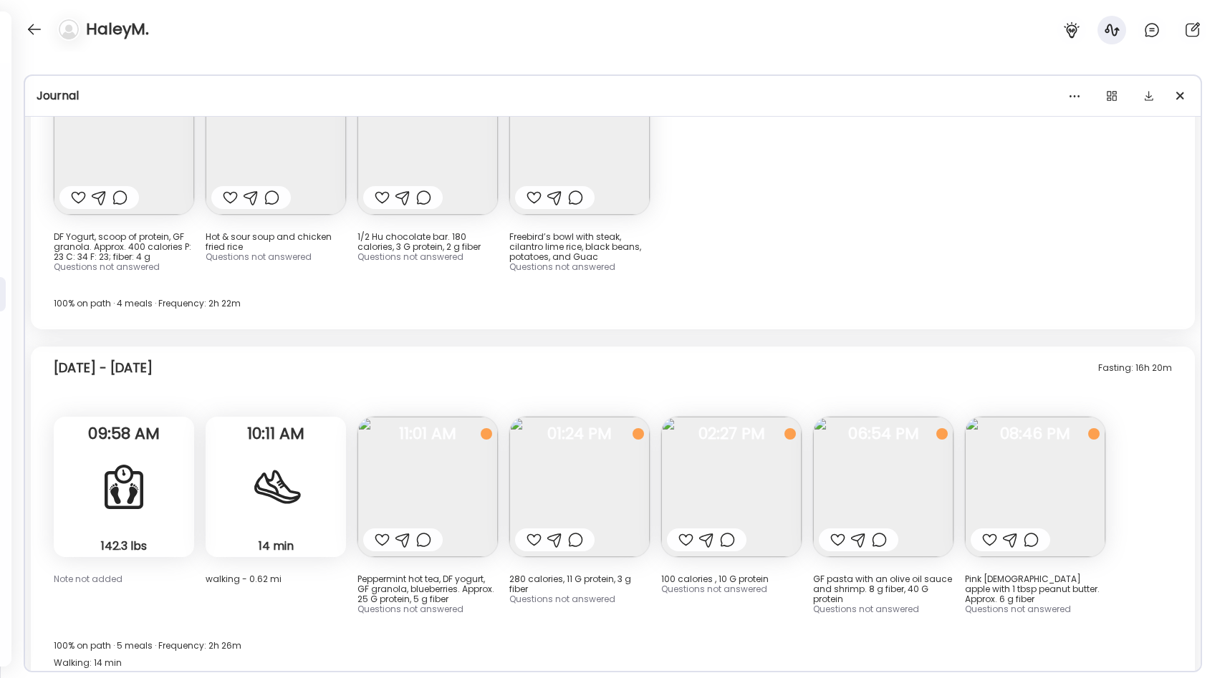
scroll to position [6616, 0]
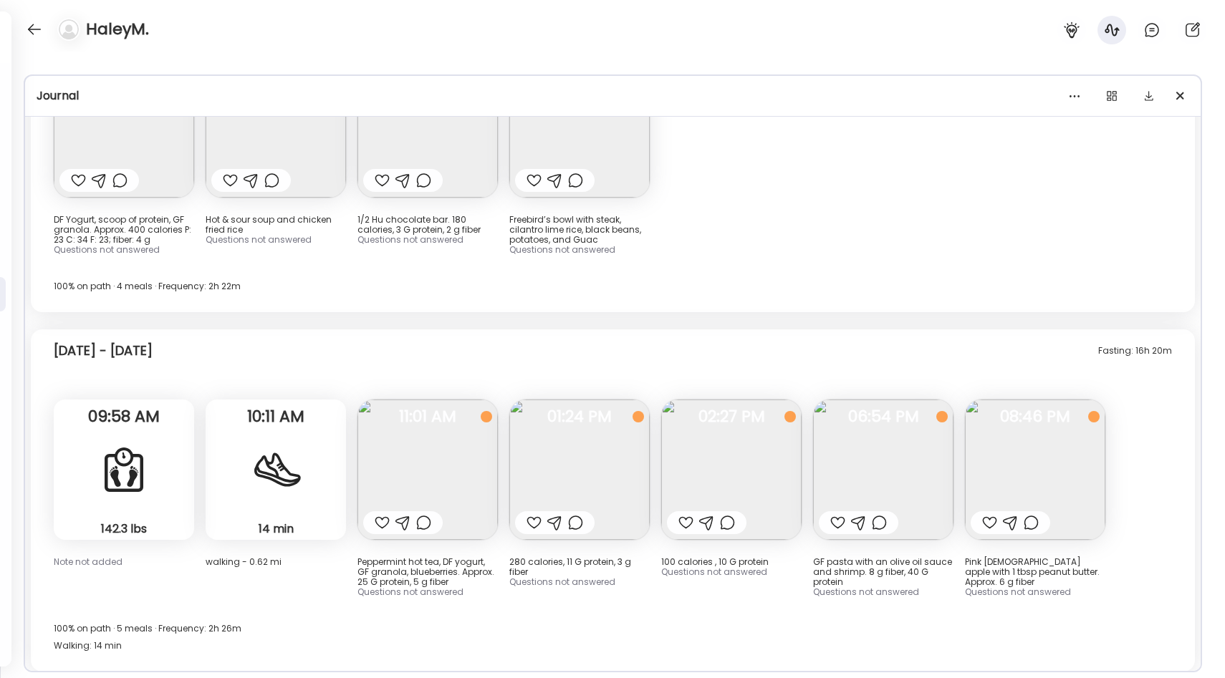
click at [848, 444] on img at bounding box center [883, 470] width 140 height 140
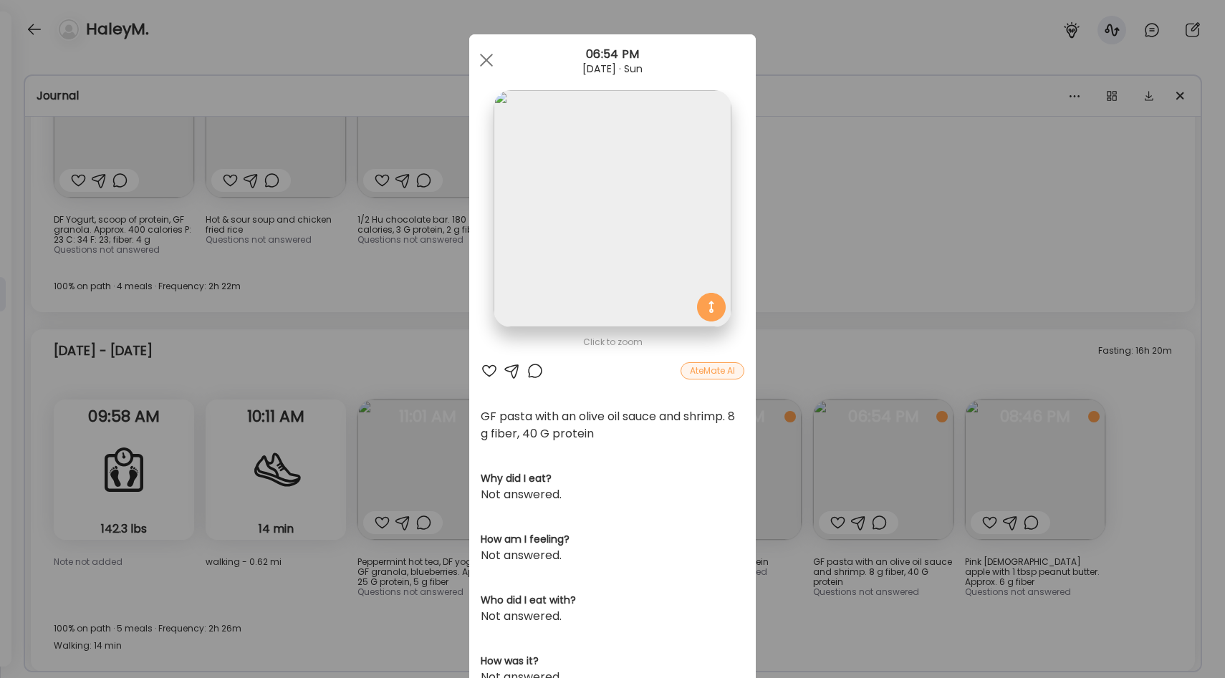
click at [839, 263] on div "Ate Coach Dashboard Wahoo! It’s official Take a moment to set up your Coach Pro…" at bounding box center [612, 339] width 1225 height 678
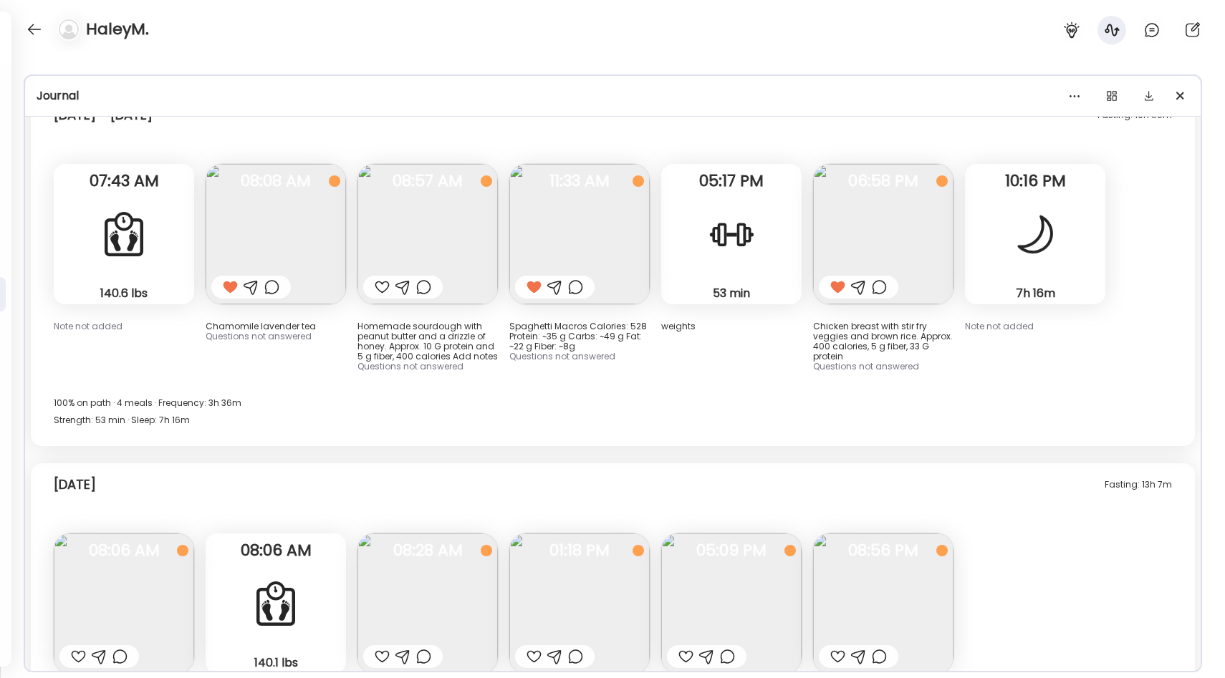
scroll to position [11503, 0]
